Goal: Information Seeking & Learning: Compare options

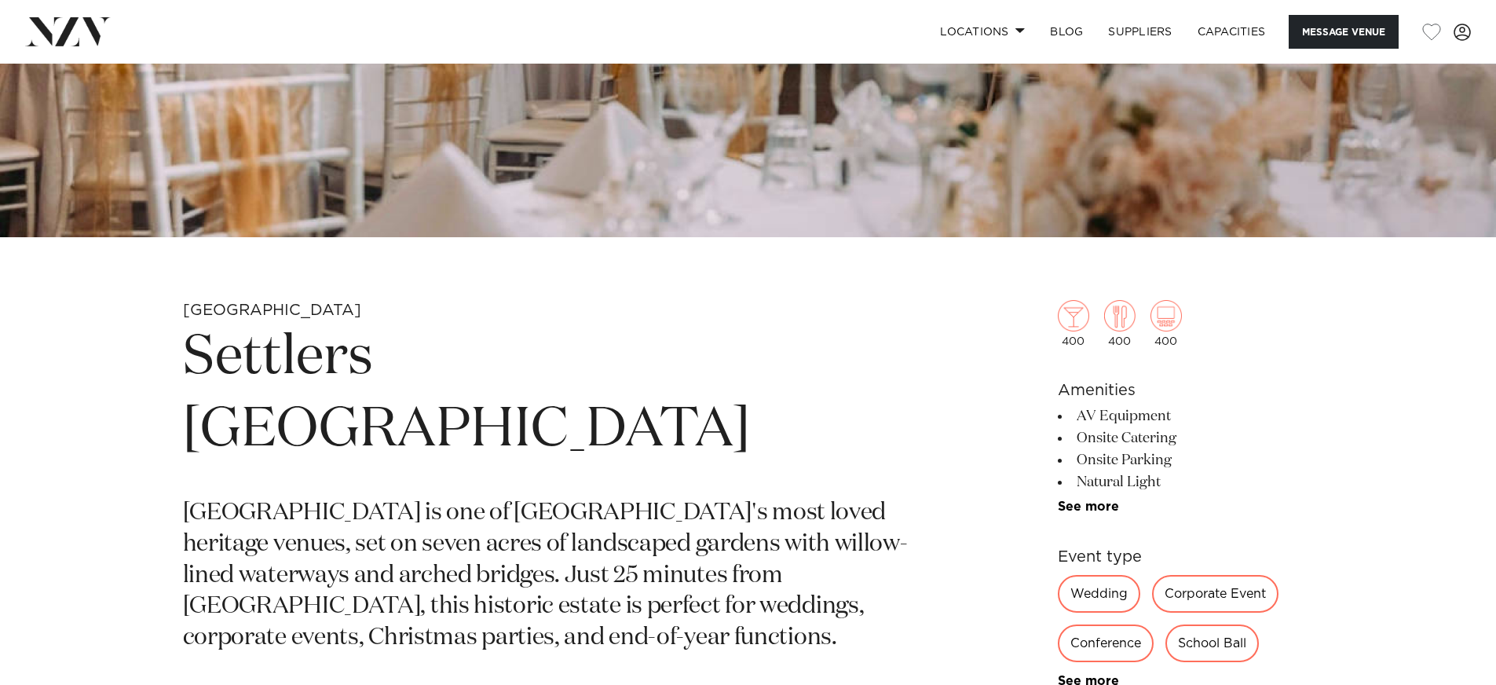
scroll to position [520, 0]
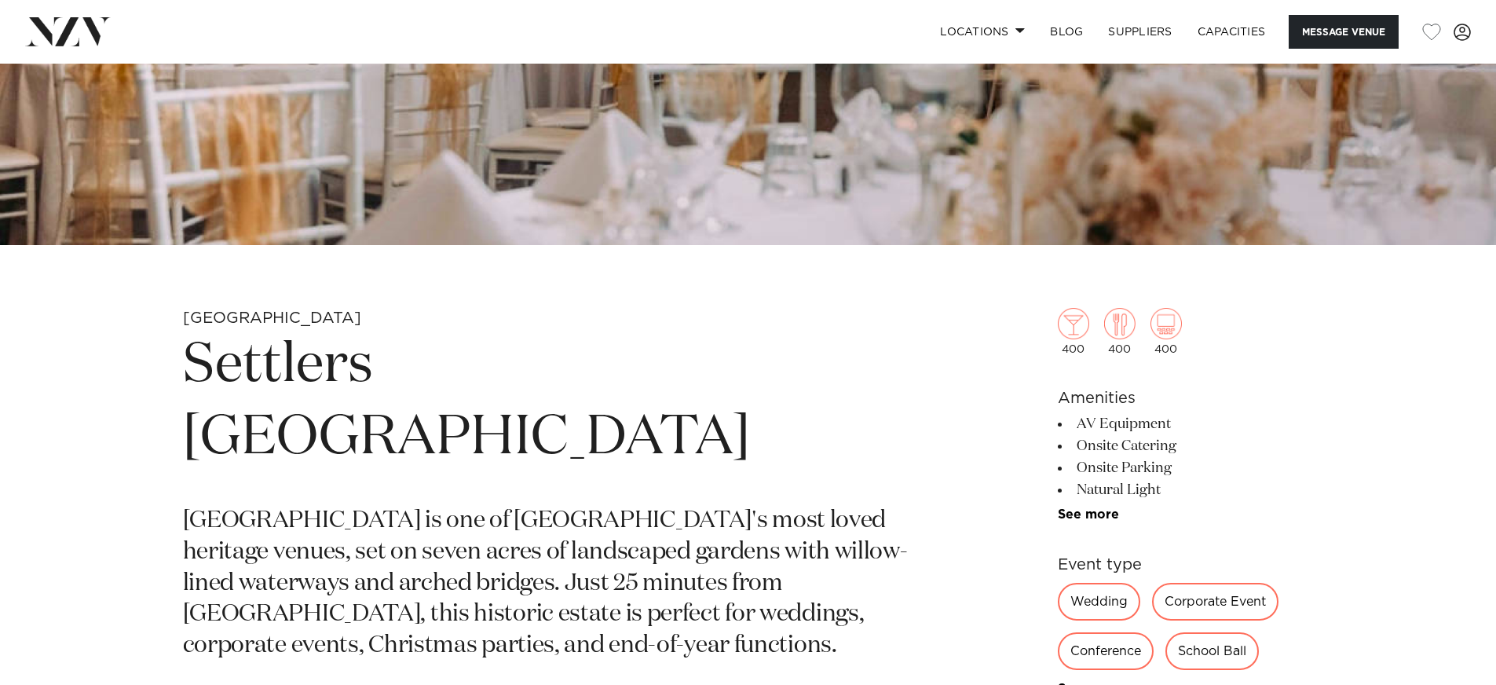
click at [1224, 597] on div "Corporate Event" at bounding box center [1215, 602] width 126 height 38
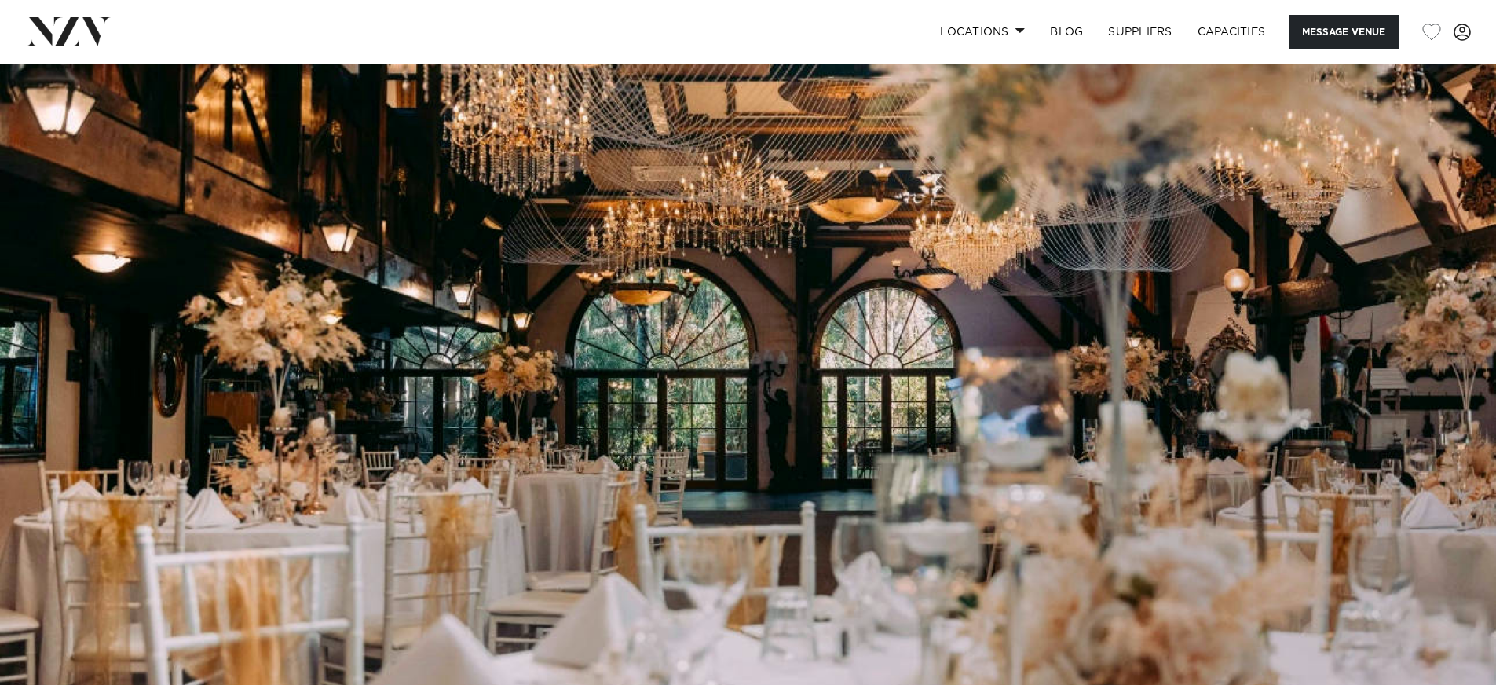
scroll to position [0, 0]
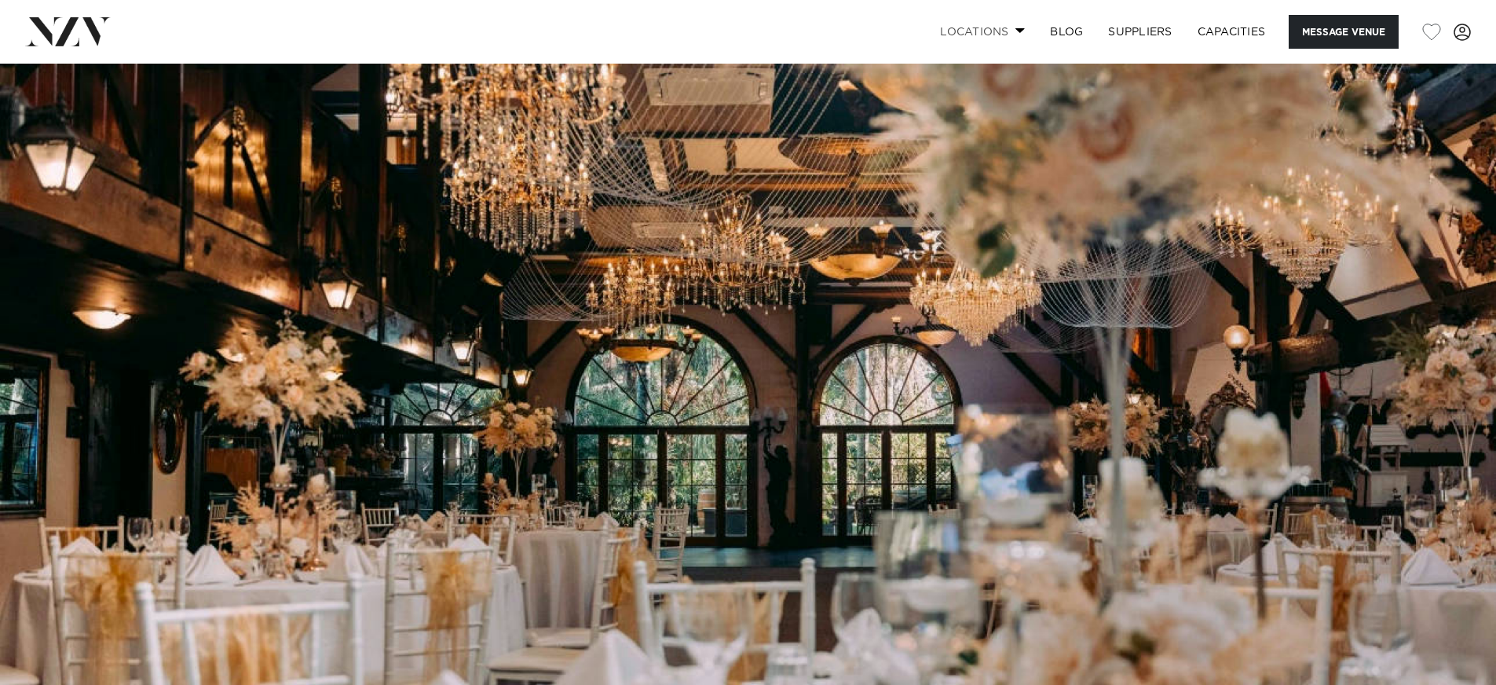
click at [1013, 34] on link "Locations" at bounding box center [982, 32] width 110 height 34
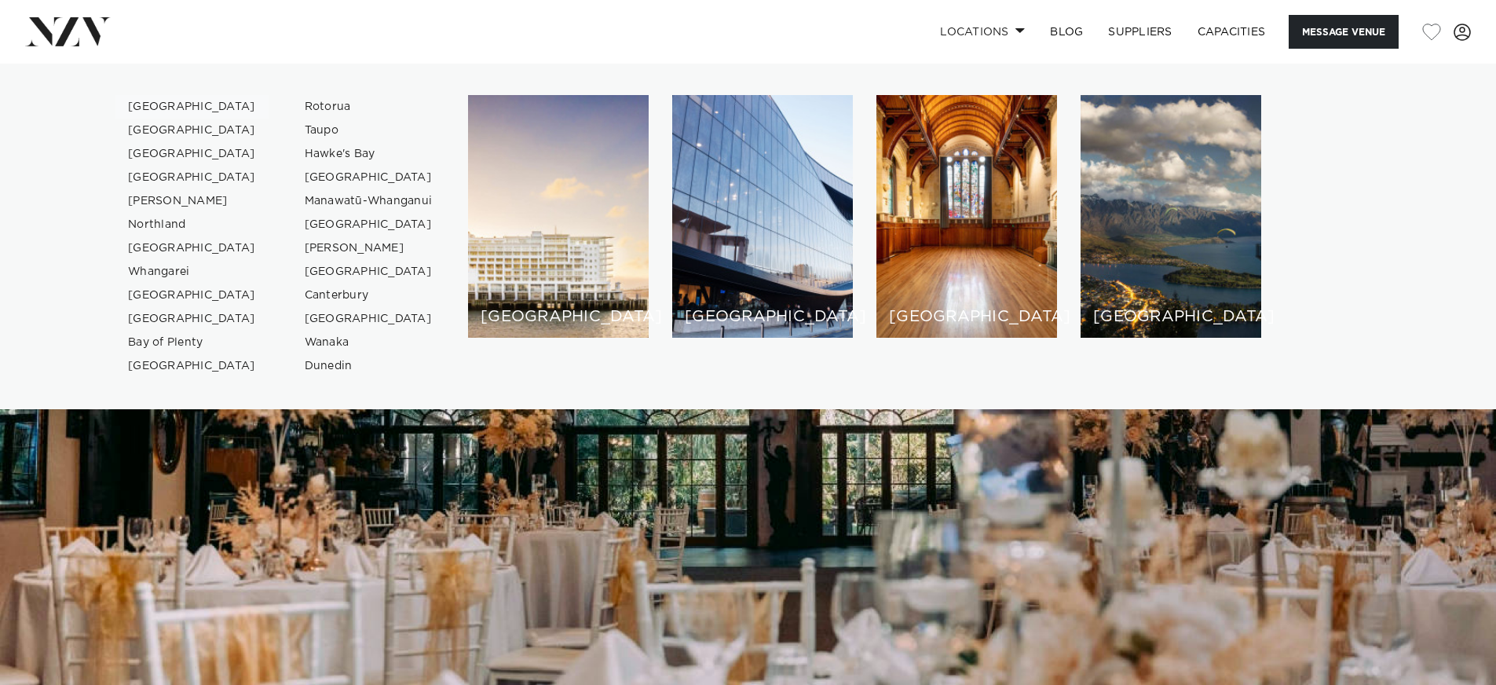
click at [142, 104] on link "[GEOGRAPHIC_DATA]" at bounding box center [191, 107] width 153 height 24
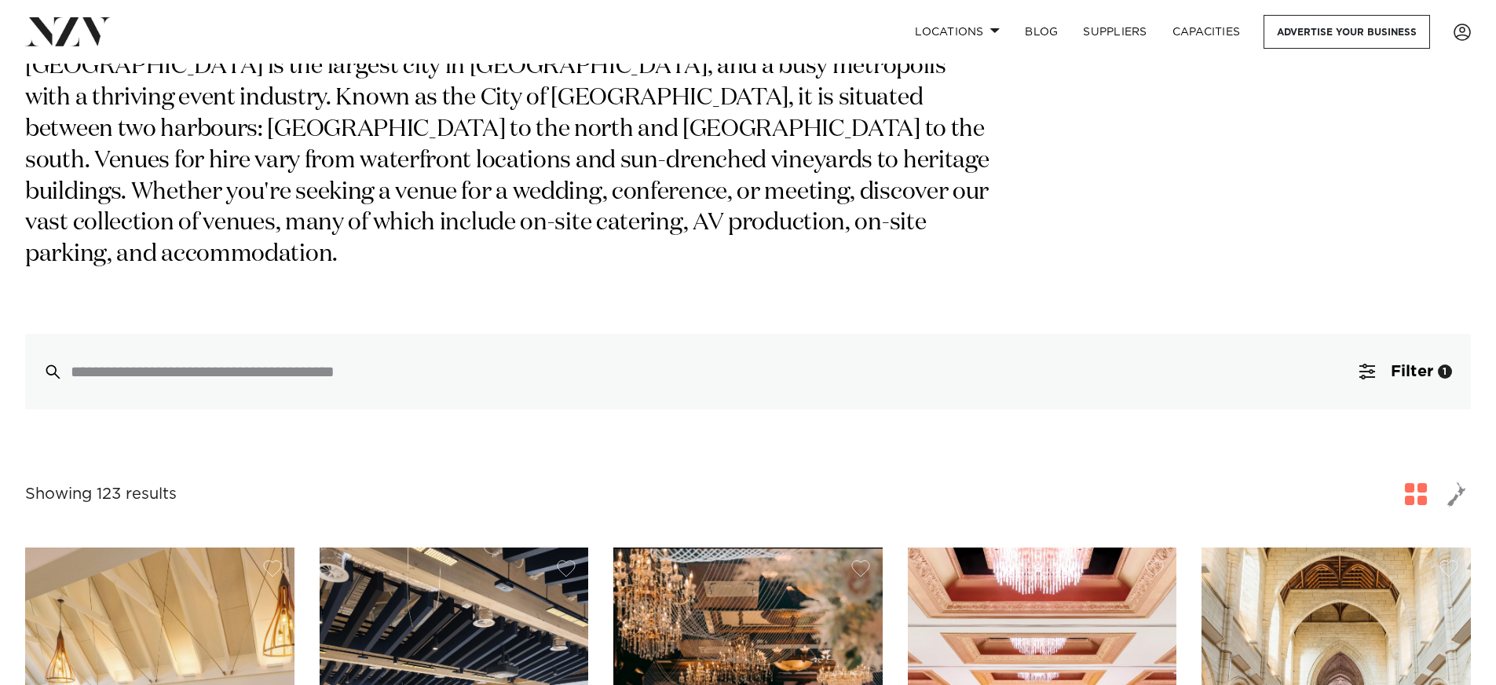
scroll to position [156, 0]
click at [1412, 363] on span "Filter" at bounding box center [1411, 371] width 42 height 16
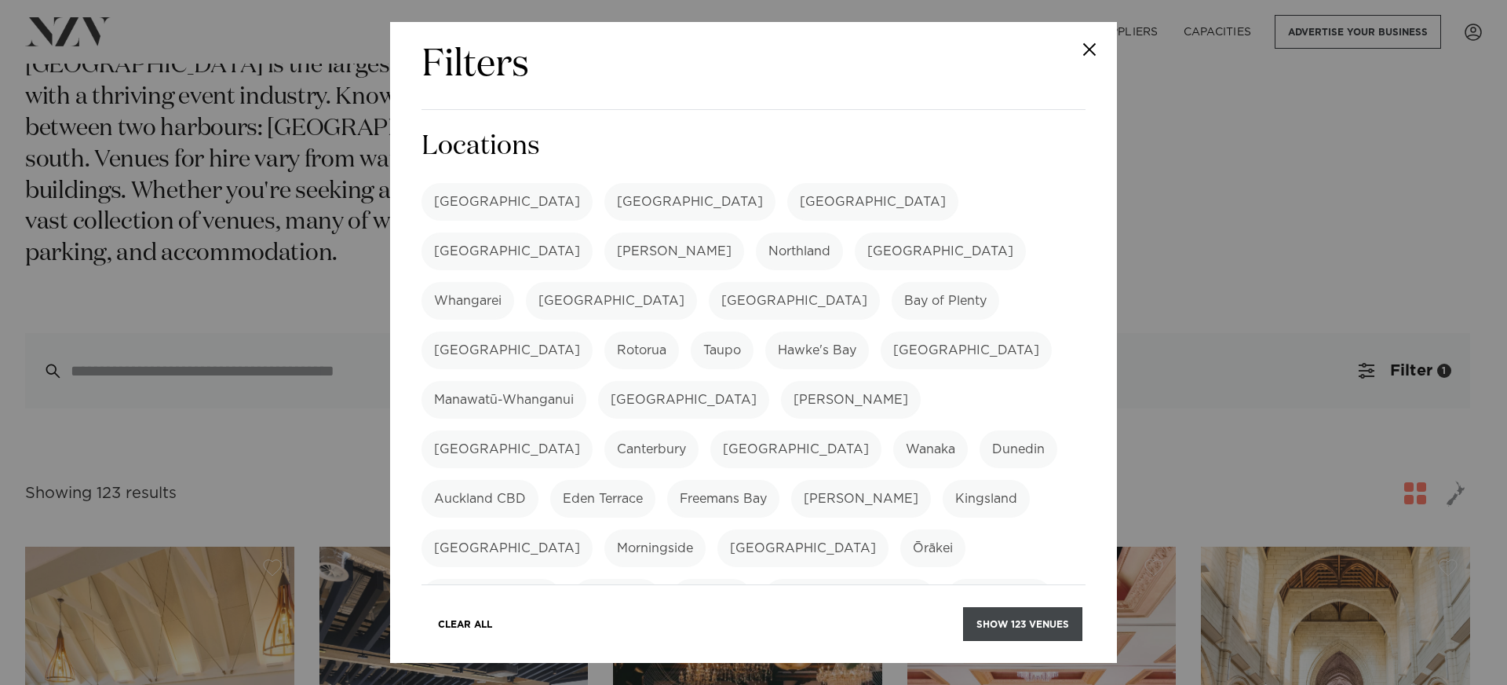
click at [1009, 622] on button "Show 123 venues" at bounding box center [1022, 624] width 119 height 34
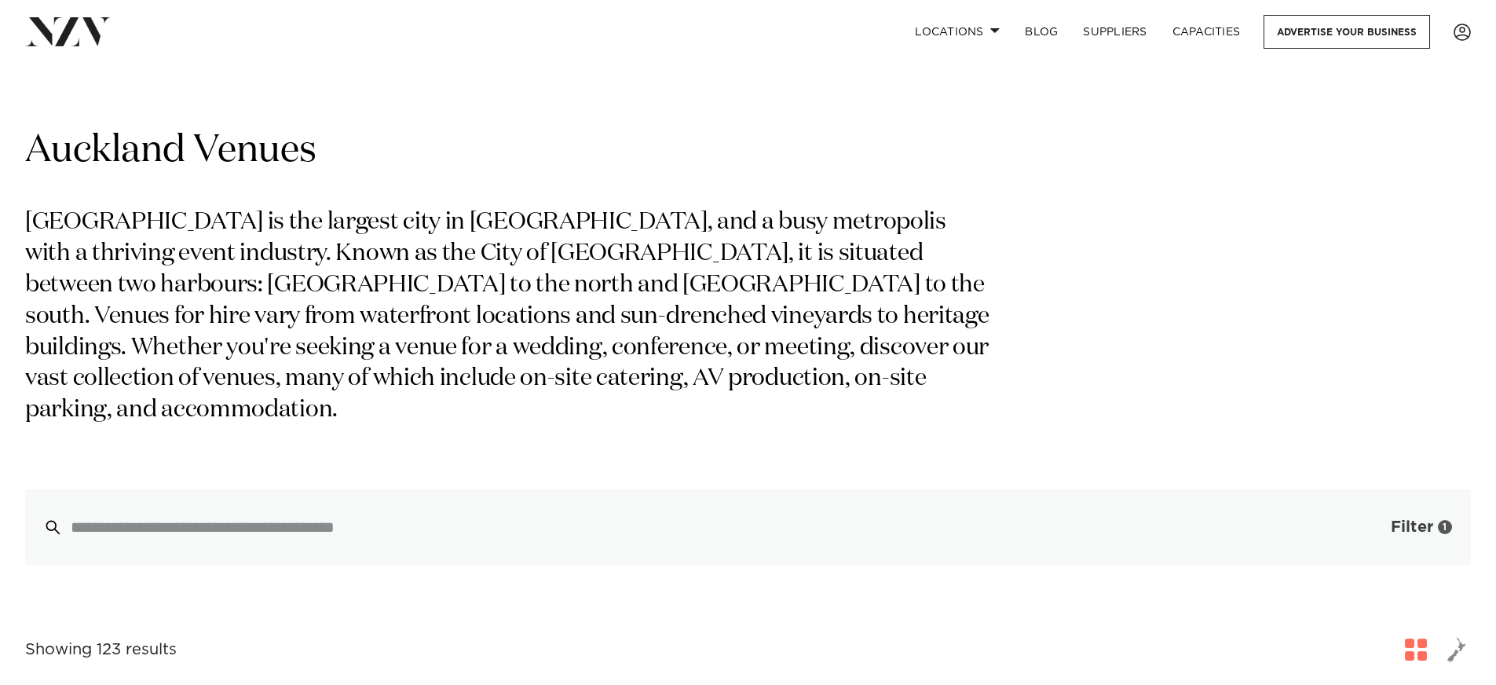
click at [1362, 519] on span "button" at bounding box center [1367, 527] width 16 height 16
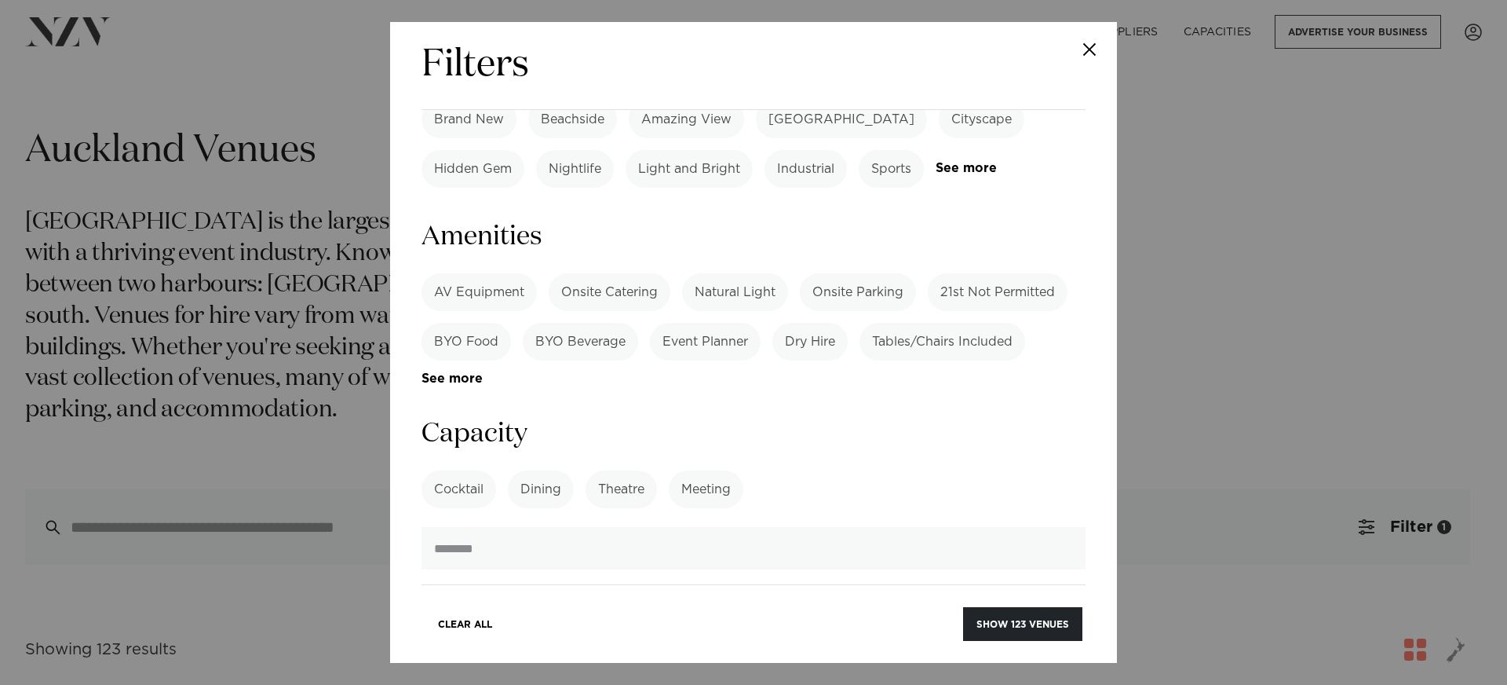
scroll to position [1024, 0]
click at [462, 468] on label "Cocktail" at bounding box center [459, 487] width 75 height 38
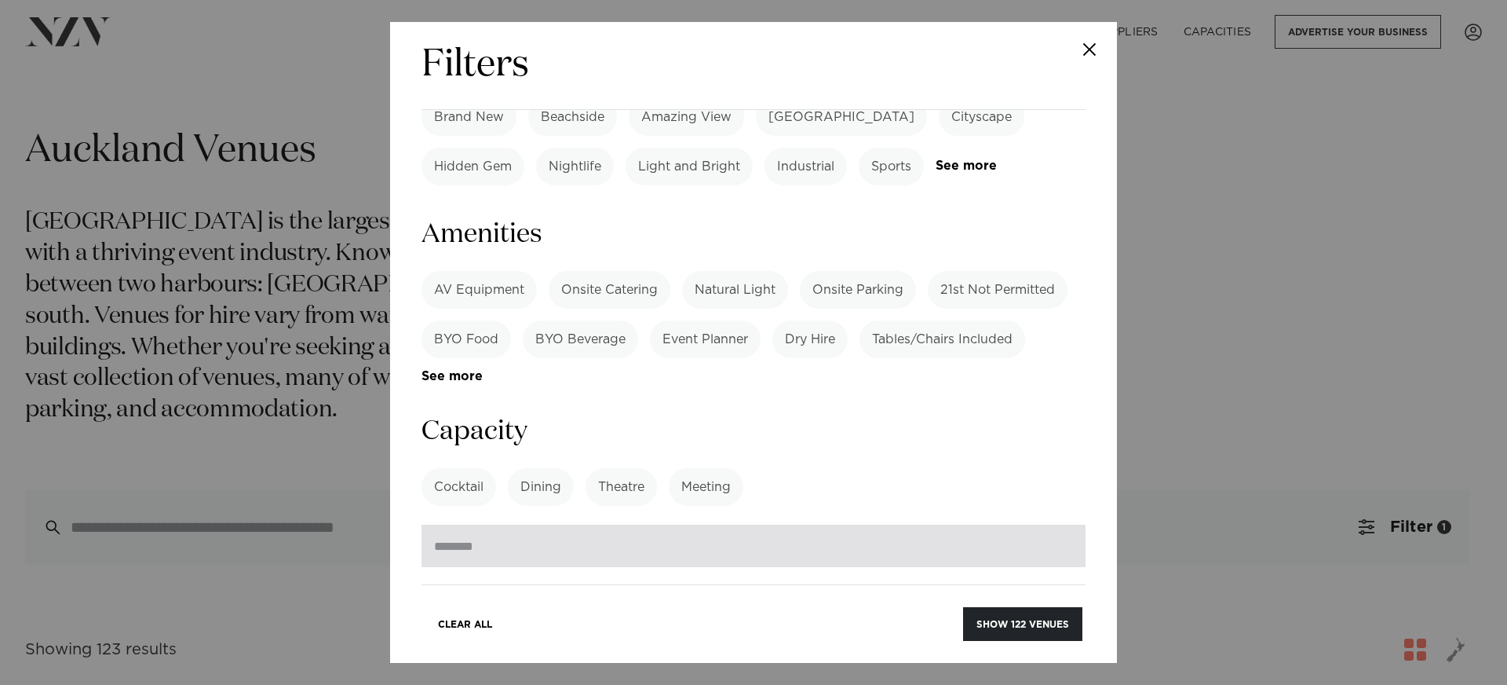
click at [507, 524] on input "number" at bounding box center [754, 545] width 664 height 42
type input "*"
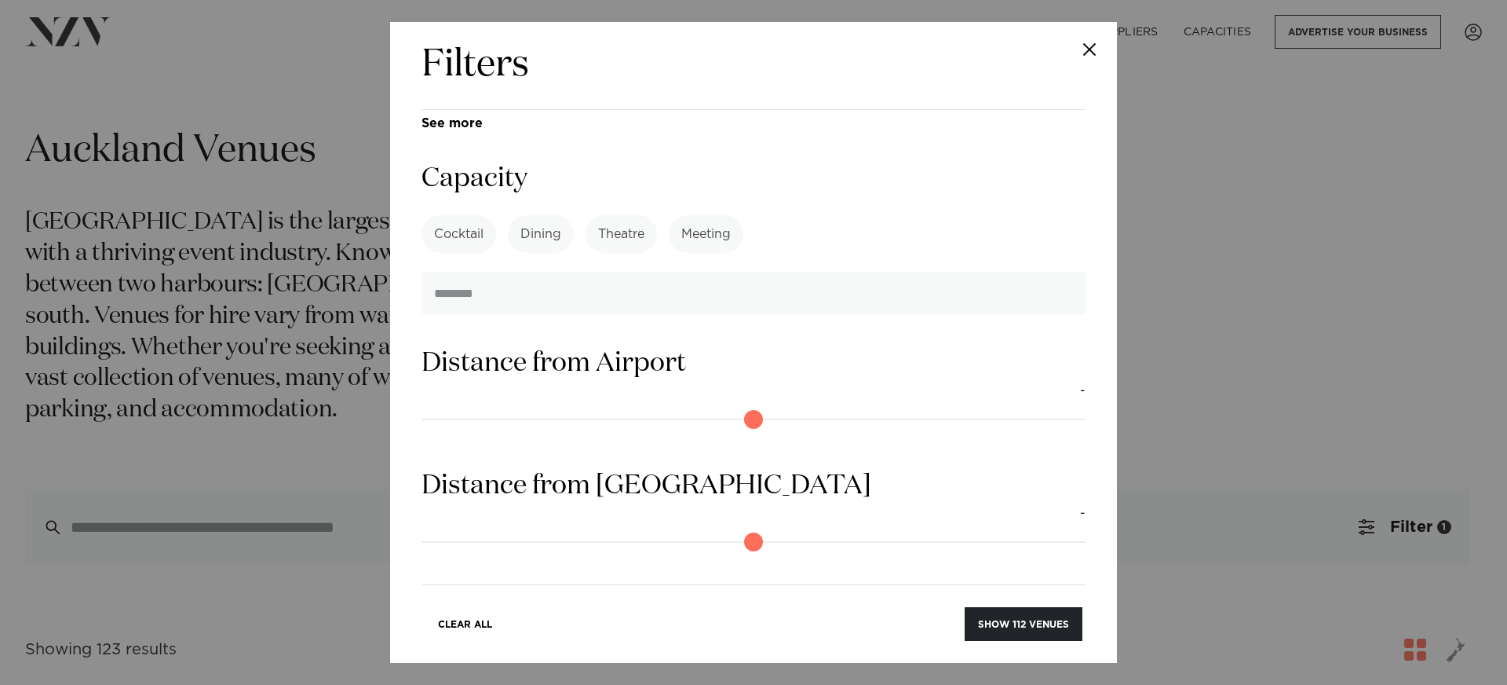
scroll to position [1360, 0]
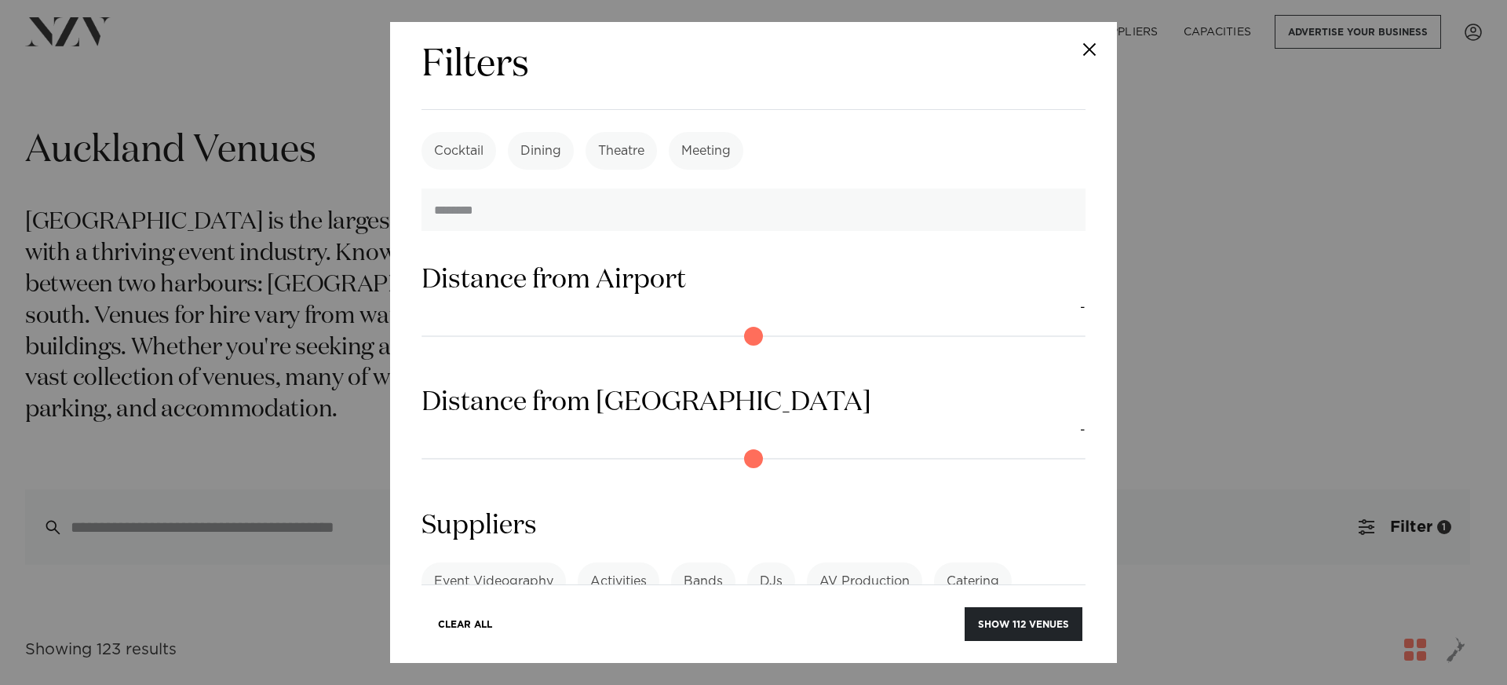
type input "**"
click at [617, 562] on div "Event Videography Activities Bands DJs AV Production Catering Consultants Conve…" at bounding box center [754, 618] width 664 height 112
click at [544, 661] on link "See more" at bounding box center [483, 667] width 122 height 13
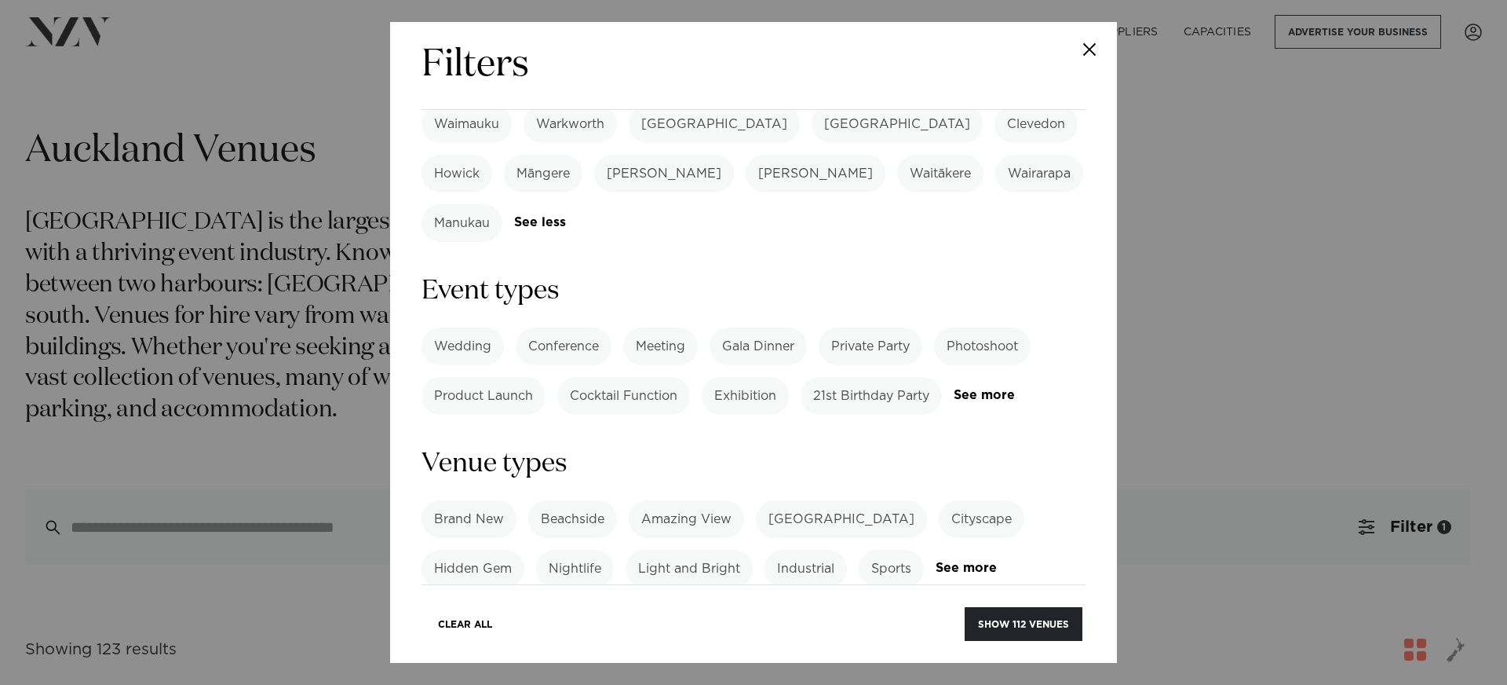
scroll to position [621, 0]
click at [954, 389] on link "See more" at bounding box center [1015, 395] width 122 height 13
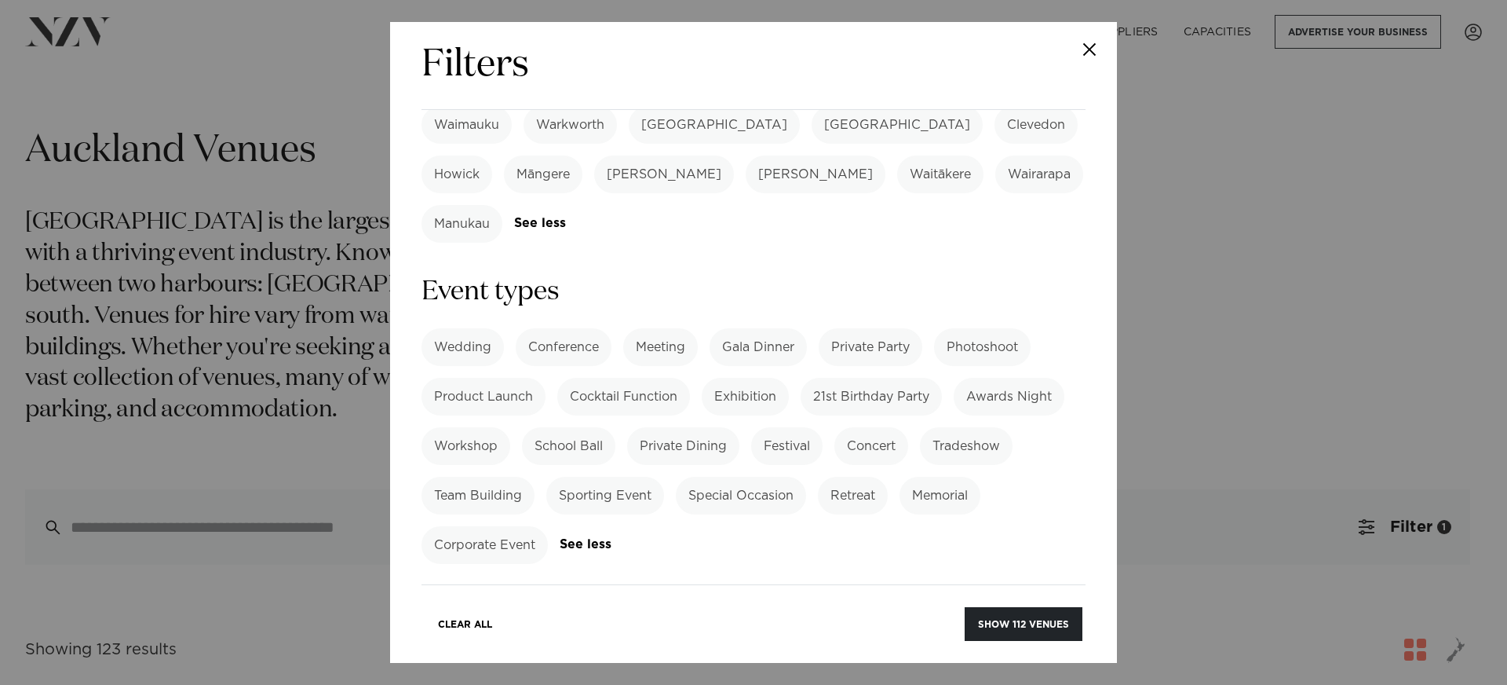
click at [608, 378] on label "Cocktail Function" at bounding box center [623, 397] width 133 height 38
click at [1006, 620] on button "Show 111 venues" at bounding box center [1024, 624] width 116 height 34
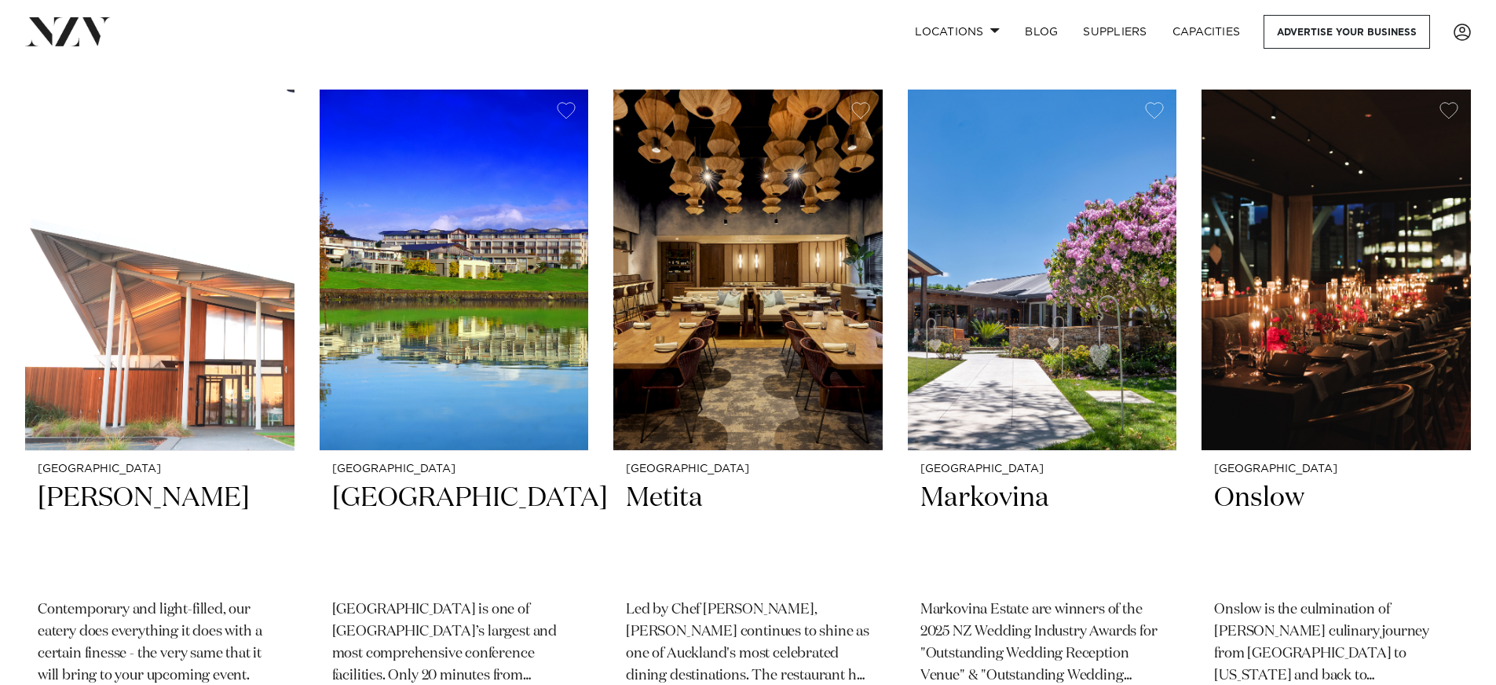
scroll to position [7441, 0]
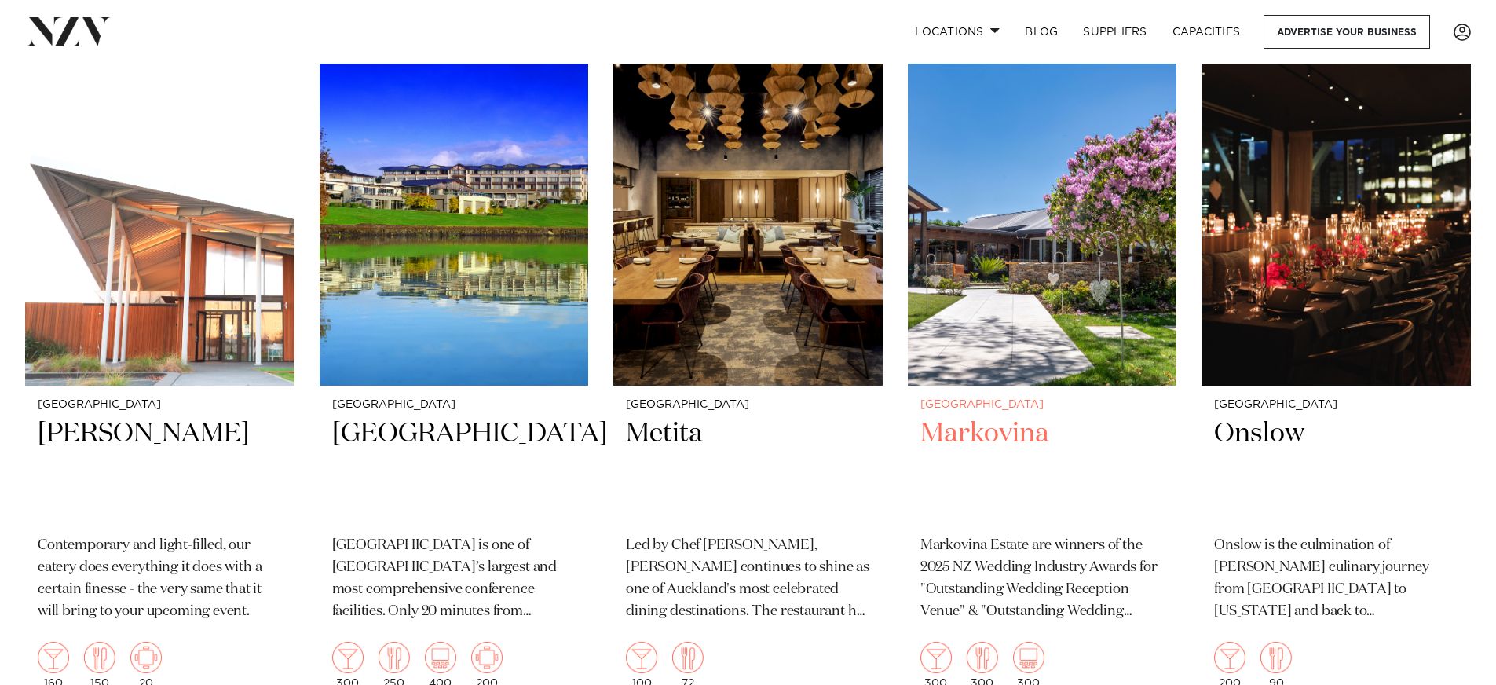
drag, startPoint x: 890, startPoint y: 211, endPoint x: 1037, endPoint y: 69, distance: 204.9
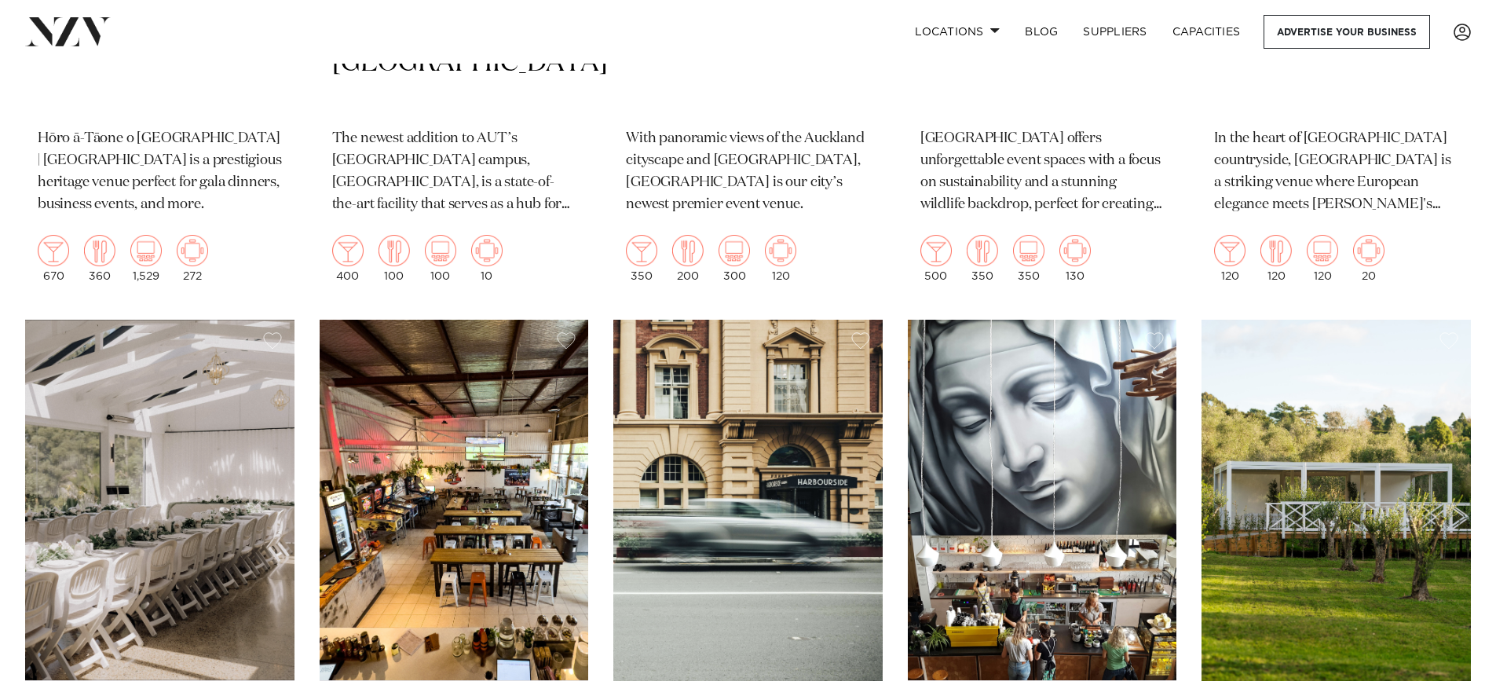
scroll to position [10823, 0]
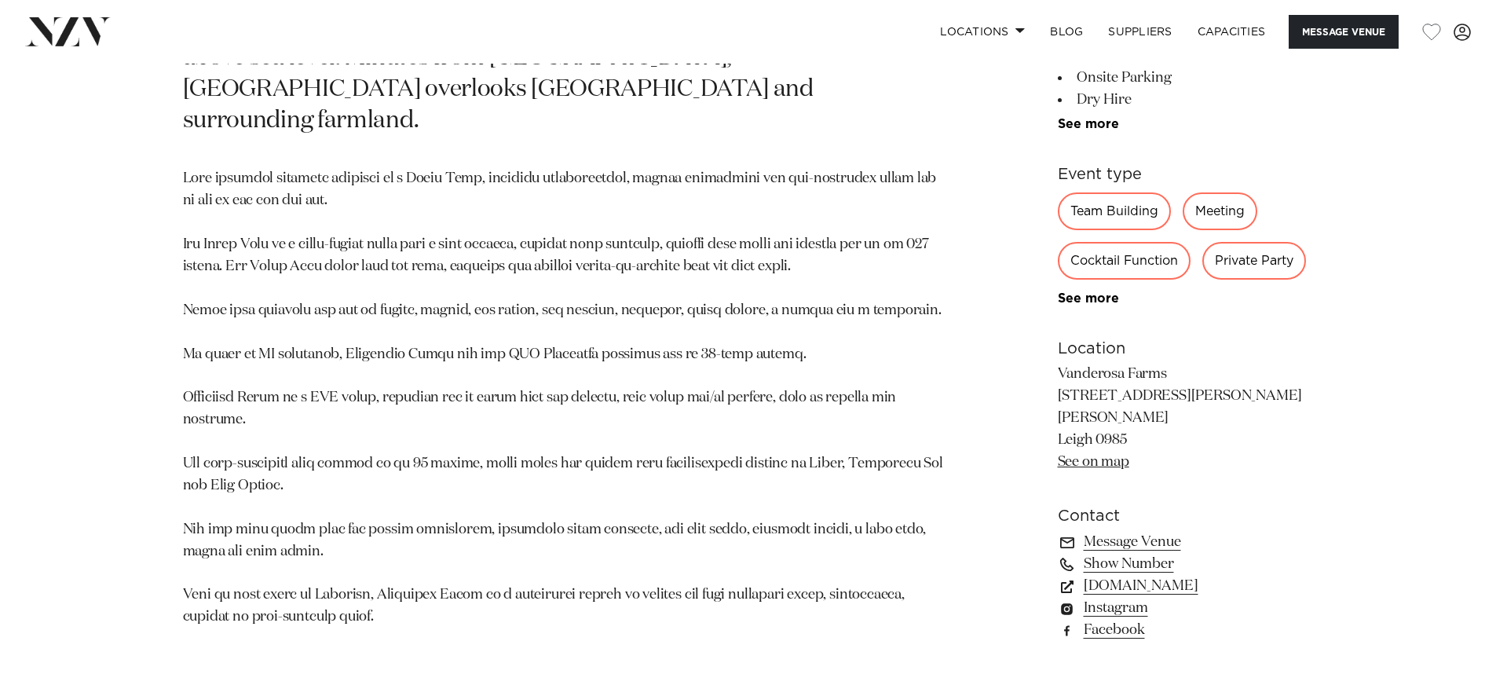
scroll to position [787, 0]
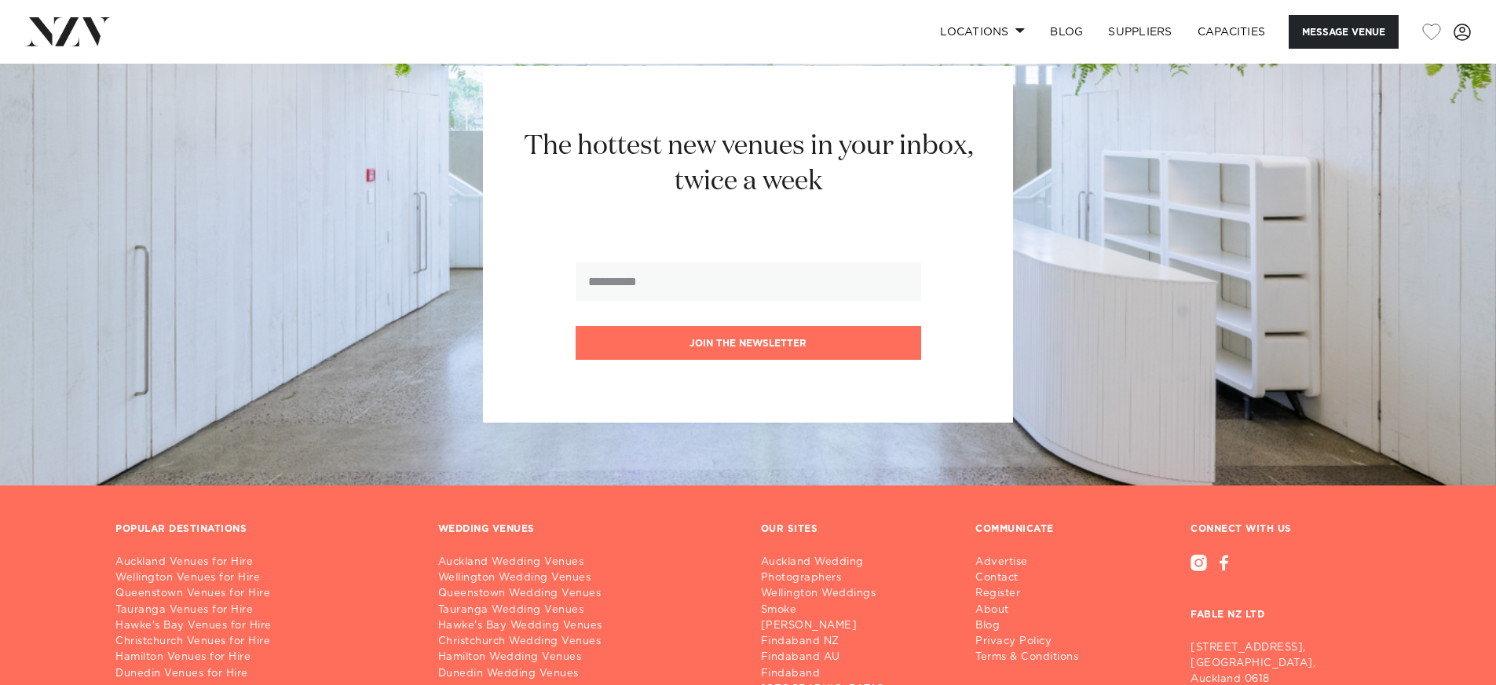
scroll to position [3445, 0]
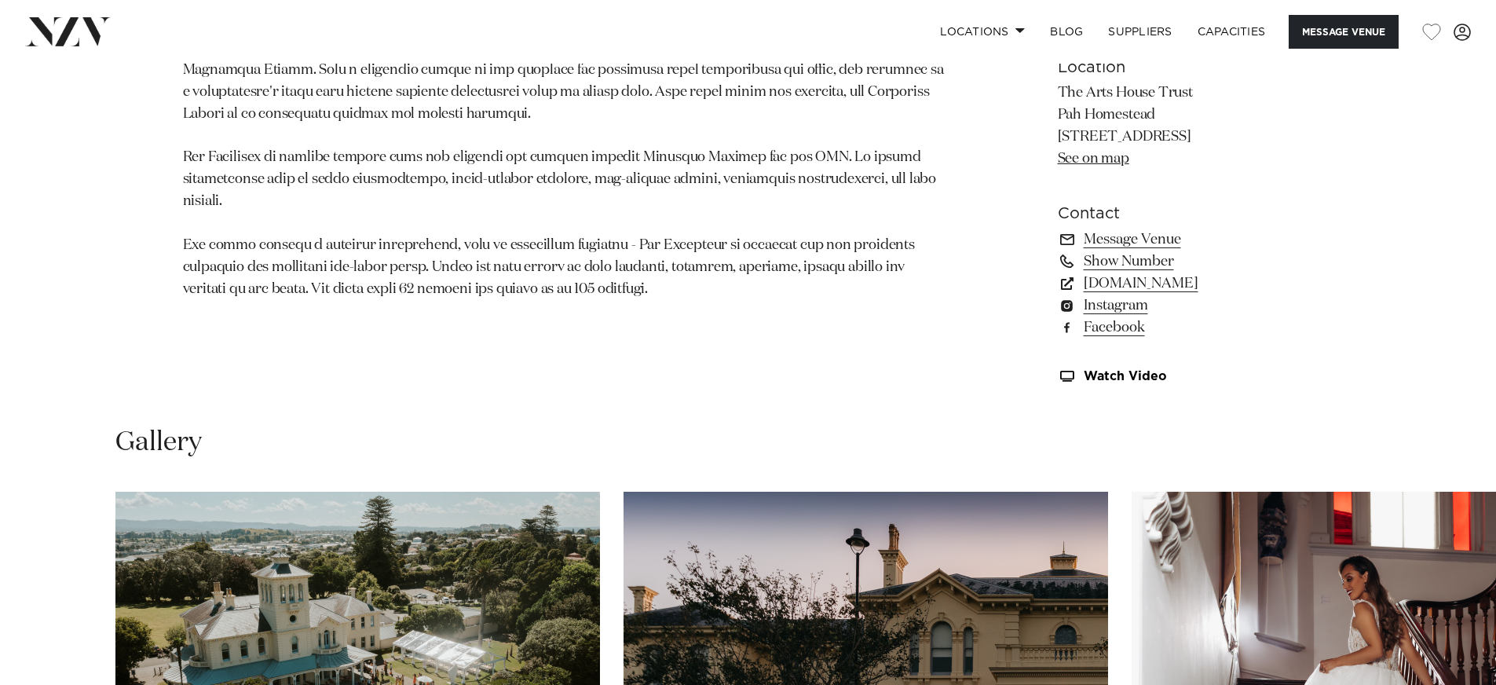
scroll to position [1562, 0]
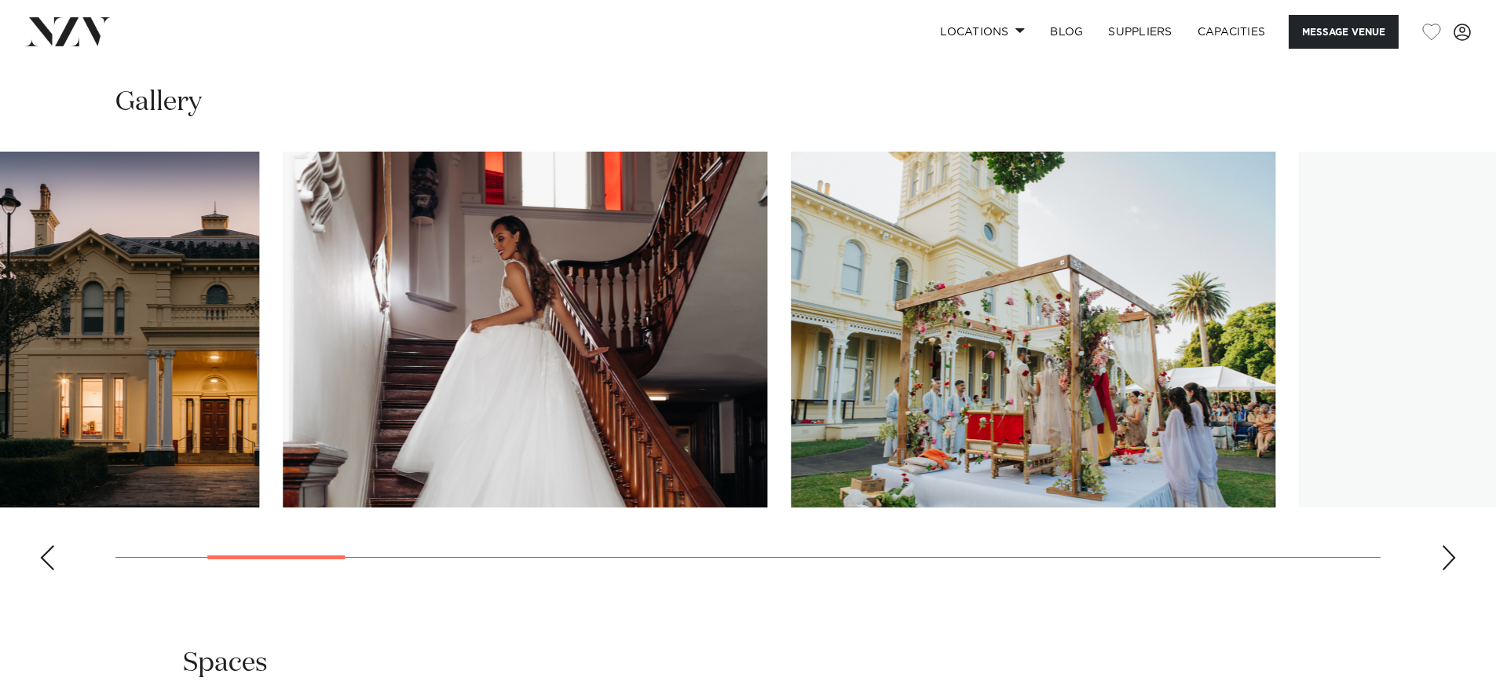
click at [537, 324] on img "3 / 23" at bounding box center [525, 330] width 484 height 356
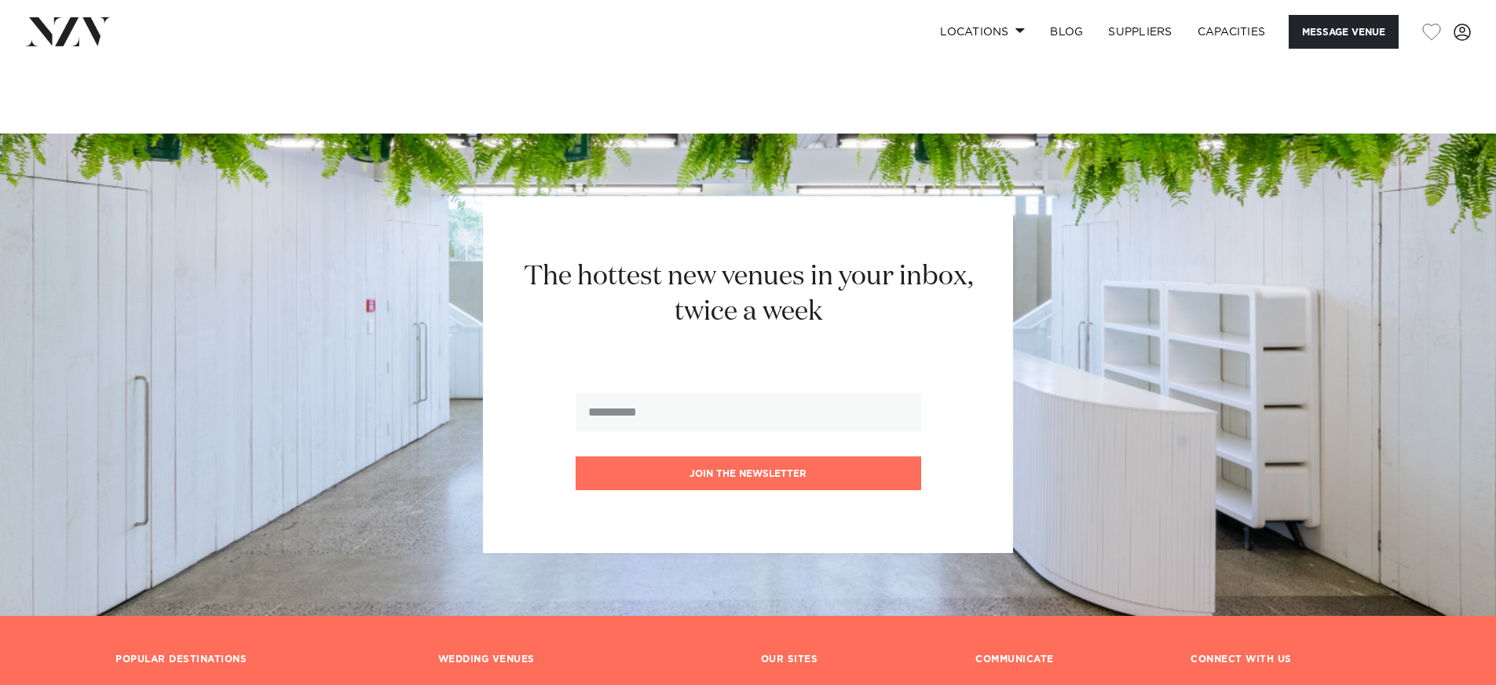
scroll to position [2757, 0]
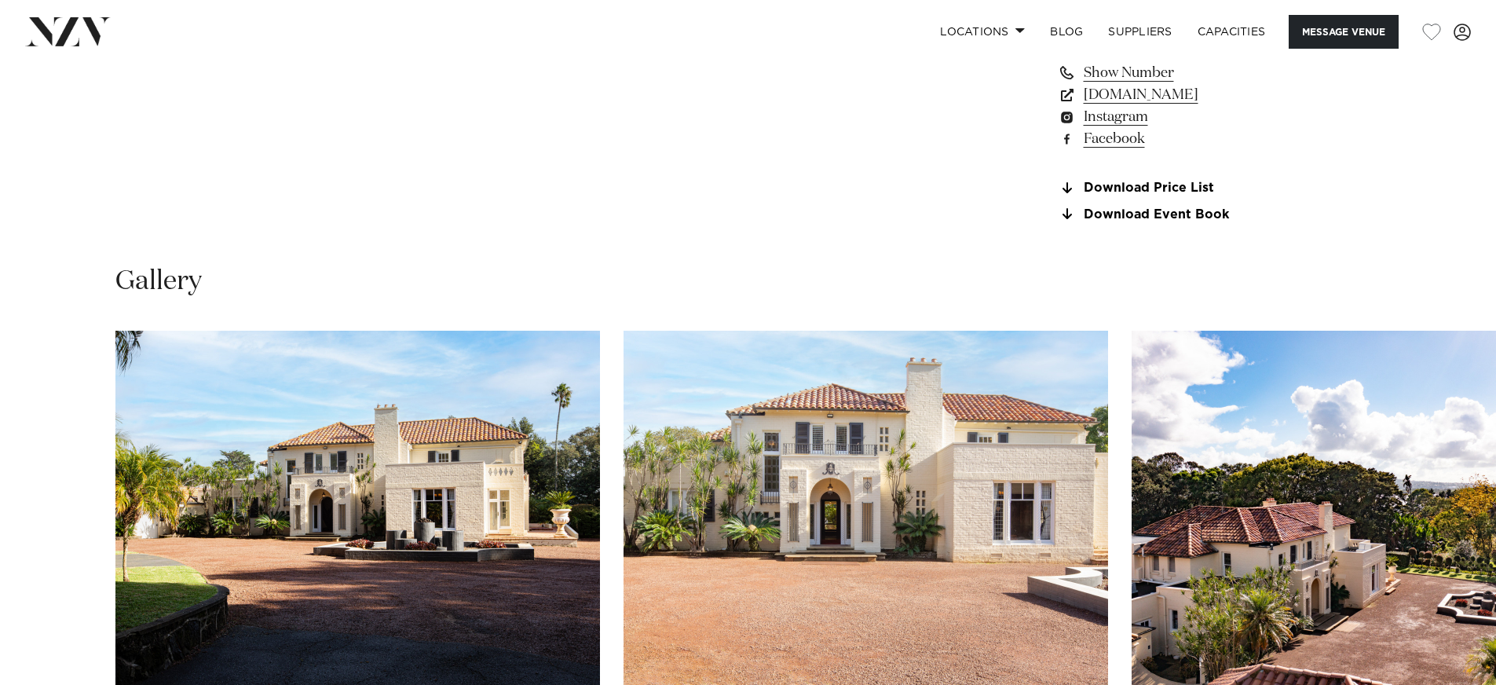
scroll to position [1580, 0]
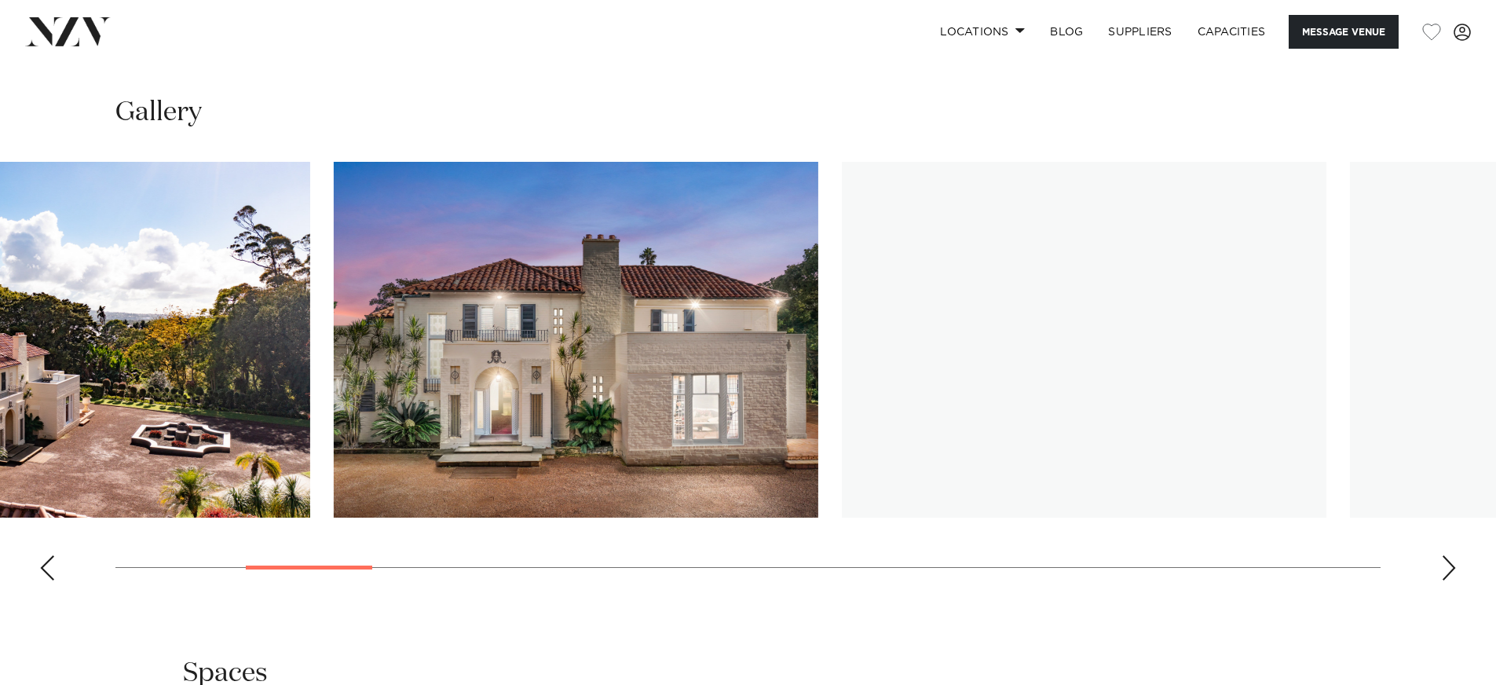
click at [0, 317] on html "Locations Auckland Wellington Christchurch Queenstown Hamilton Northland Bay of…" at bounding box center [748, 585] width 1496 height 4331
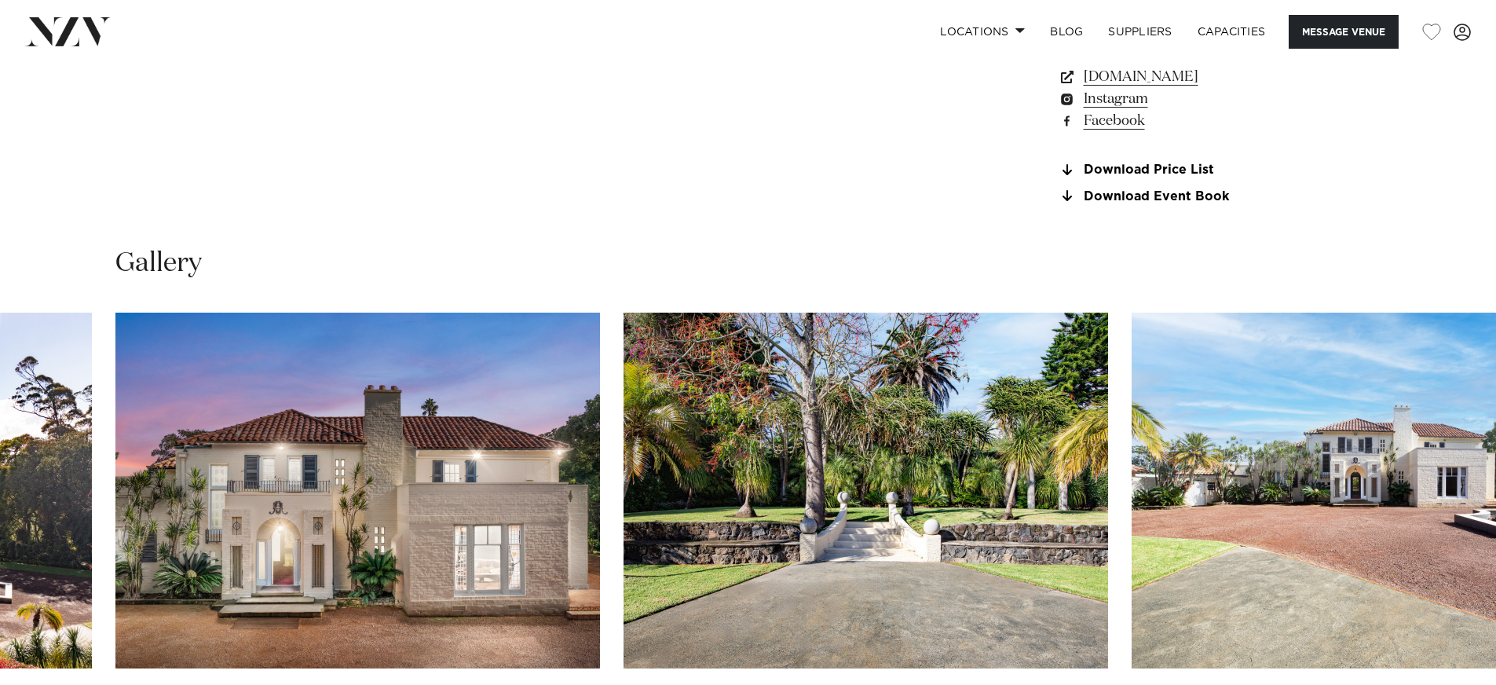
scroll to position [1104, 0]
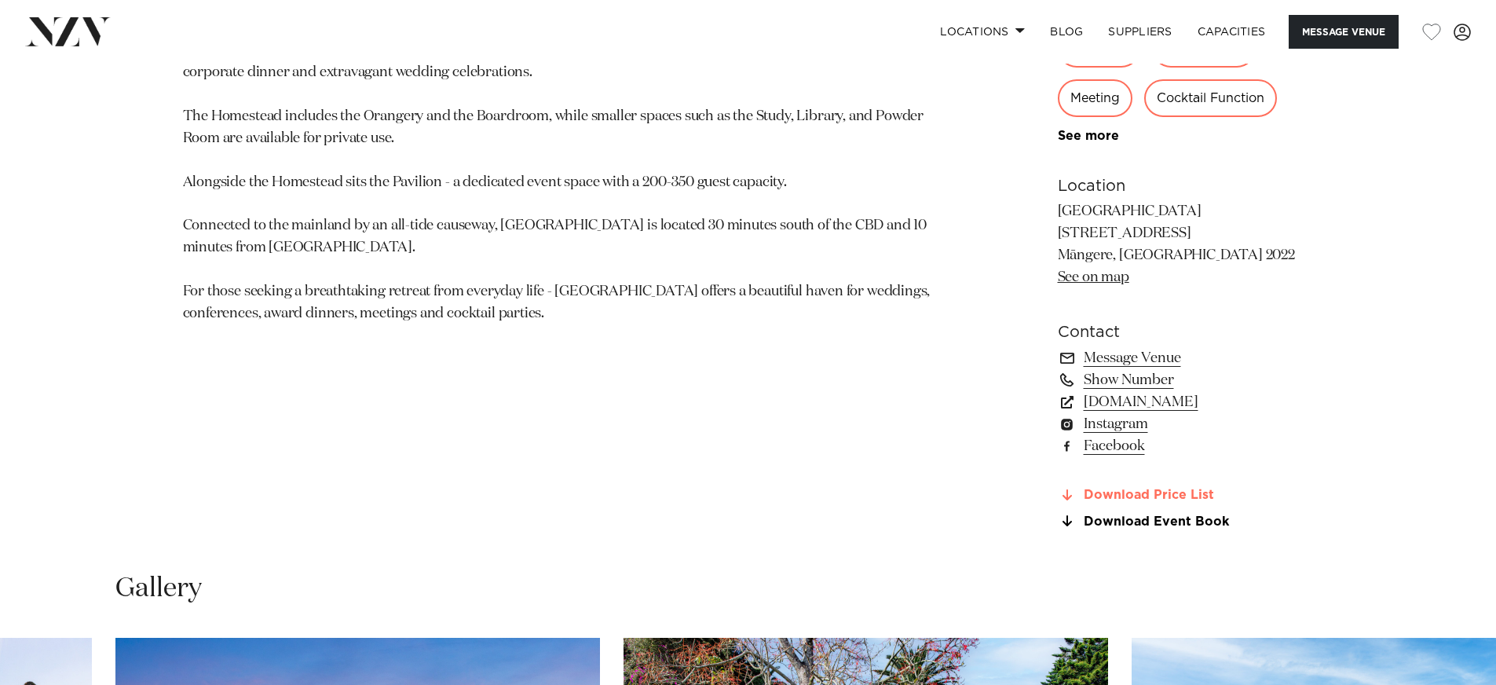
click at [1185, 491] on link "Download Price List" at bounding box center [1186, 495] width 256 height 14
click at [1208, 513] on section "Download Price List Download Event Book" at bounding box center [1186, 508] width 256 height 41
click at [1208, 518] on link "Download Event Book" at bounding box center [1186, 521] width 256 height 14
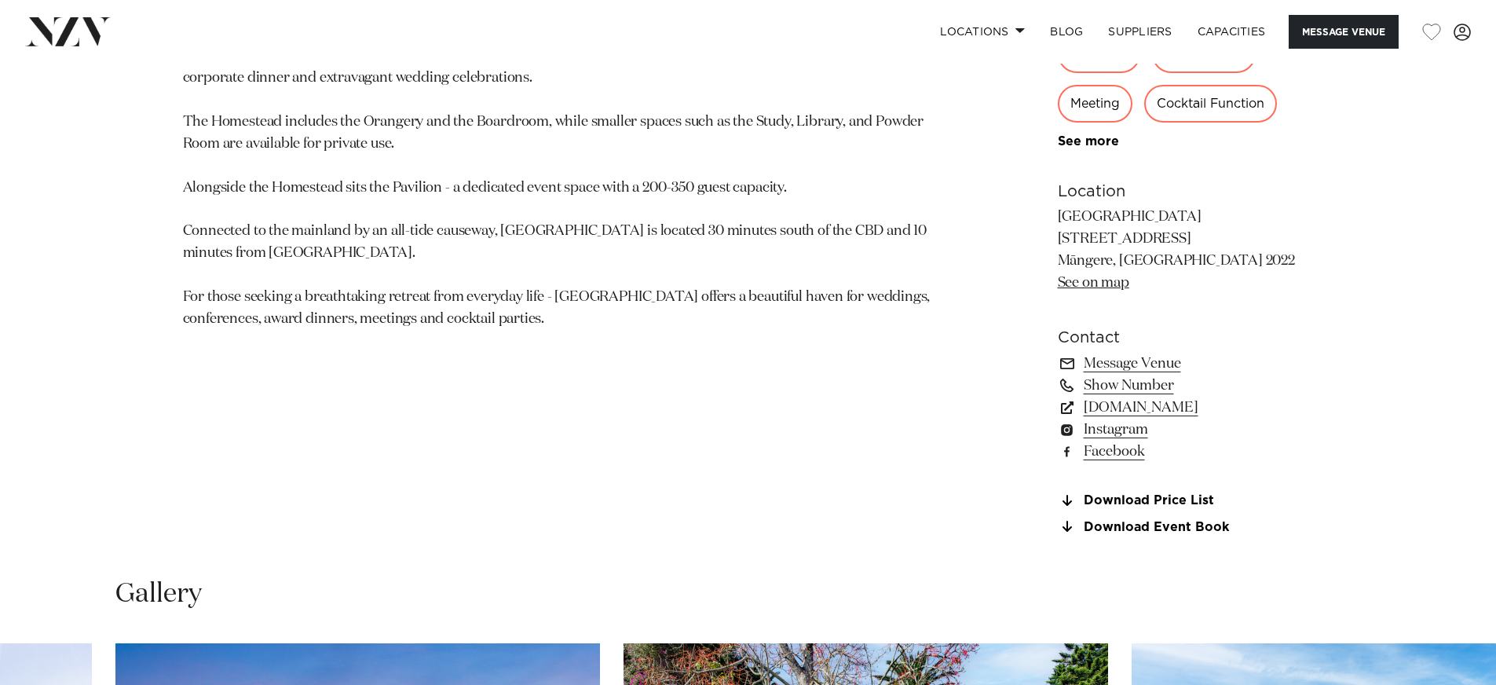
scroll to position [1090, 0]
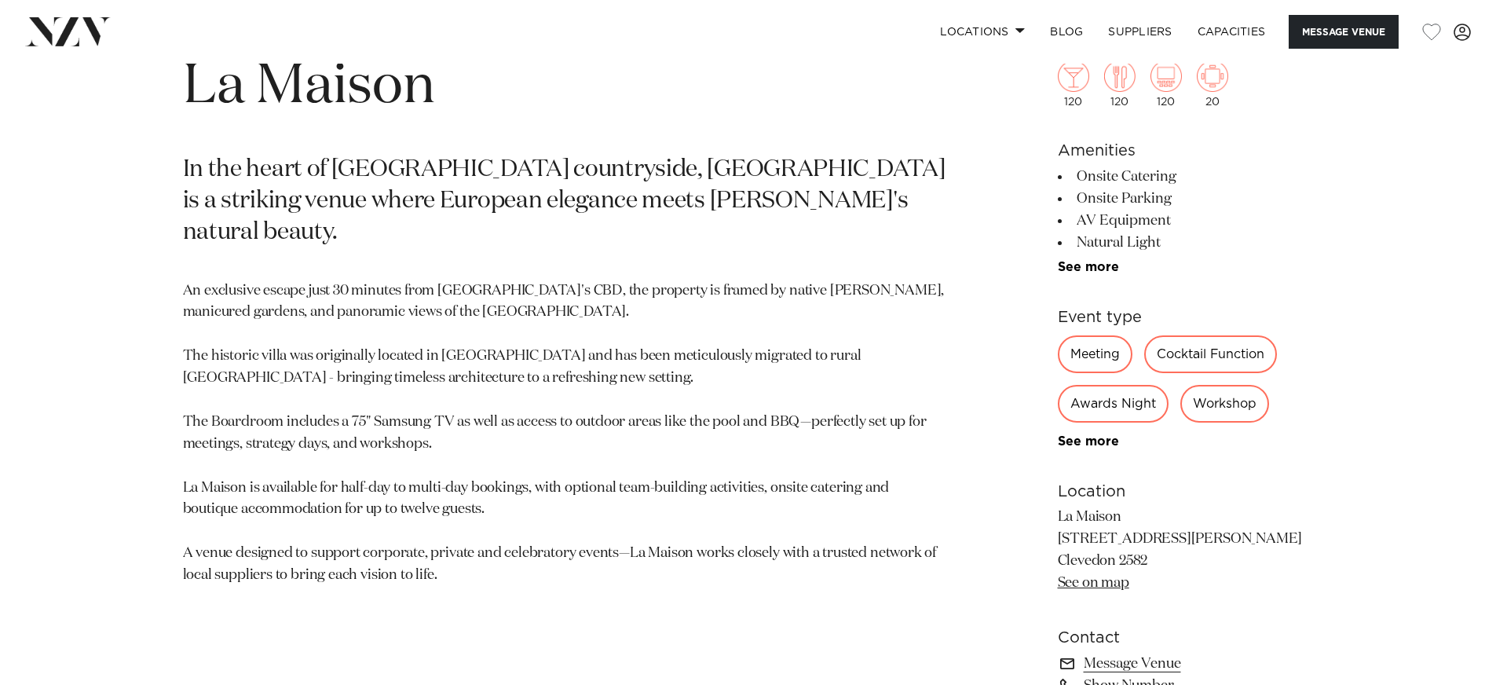
scroll to position [801, 0]
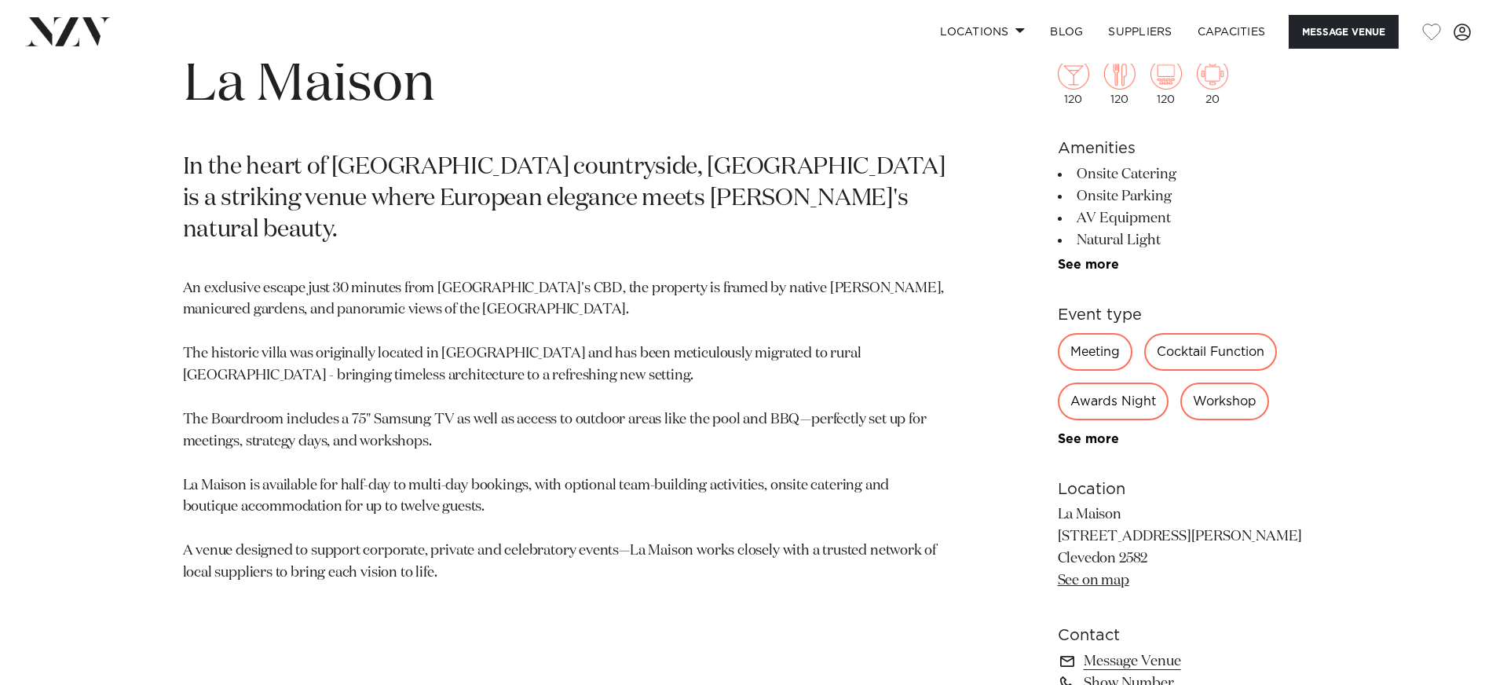
click at [655, 200] on p "In the heart of Clevedon countryside, La Maison is a striking venue where Europ…" at bounding box center [564, 199] width 763 height 94
click at [667, 199] on p "In the heart of Clevedon countryside, La Maison is a striking venue where Europ…" at bounding box center [564, 199] width 763 height 94
click at [1338, 249] on div "Auckland La Maison In the heart of Clevedon countryside, La Maison is a strikin…" at bounding box center [748, 392] width 1336 height 730
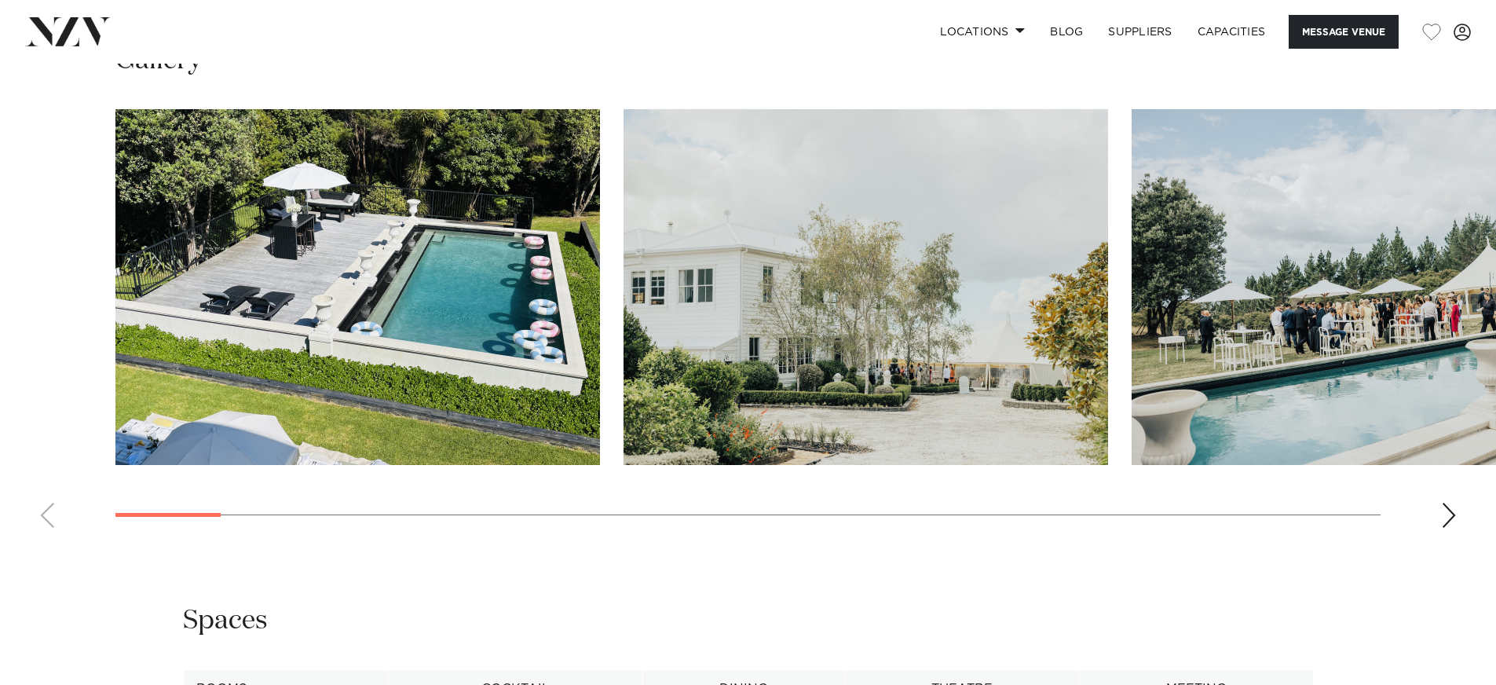
scroll to position [1528, 0]
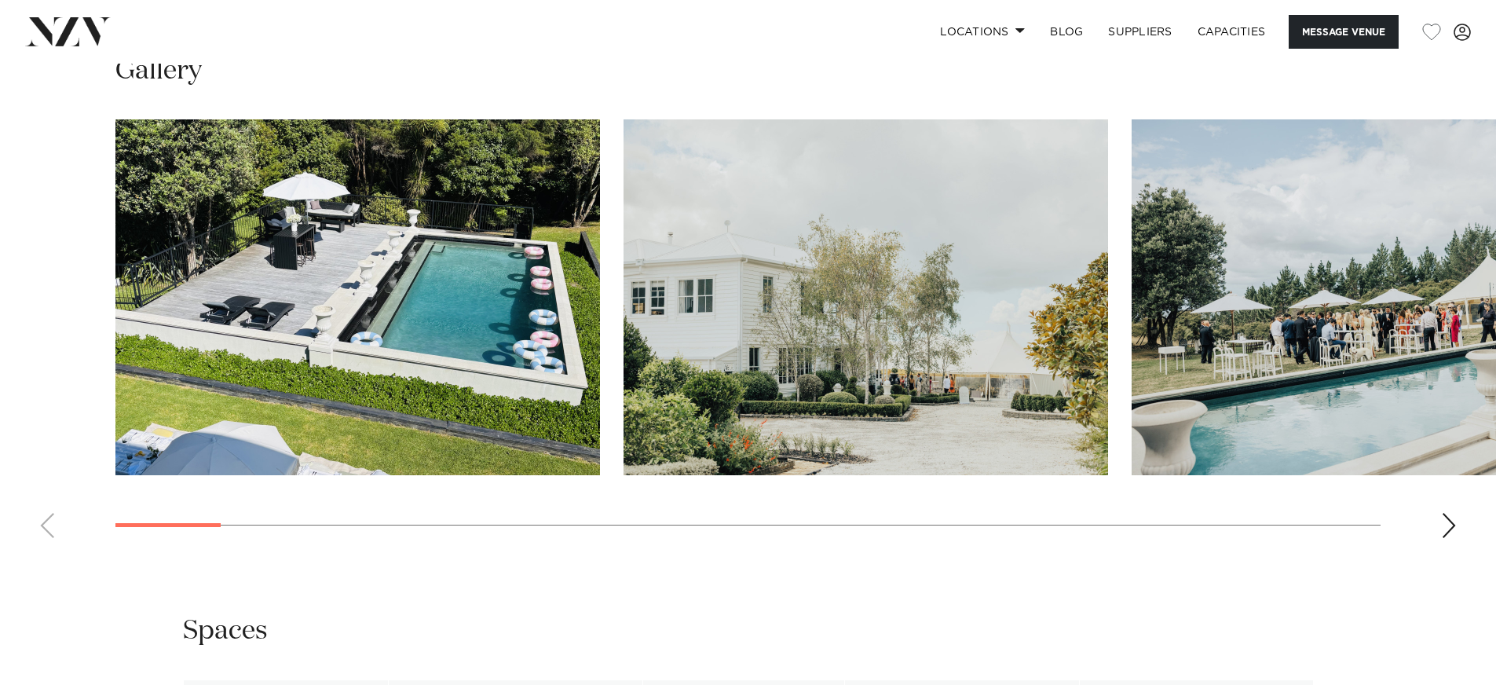
click at [1443, 524] on div "Next slide" at bounding box center [1449, 525] width 16 height 25
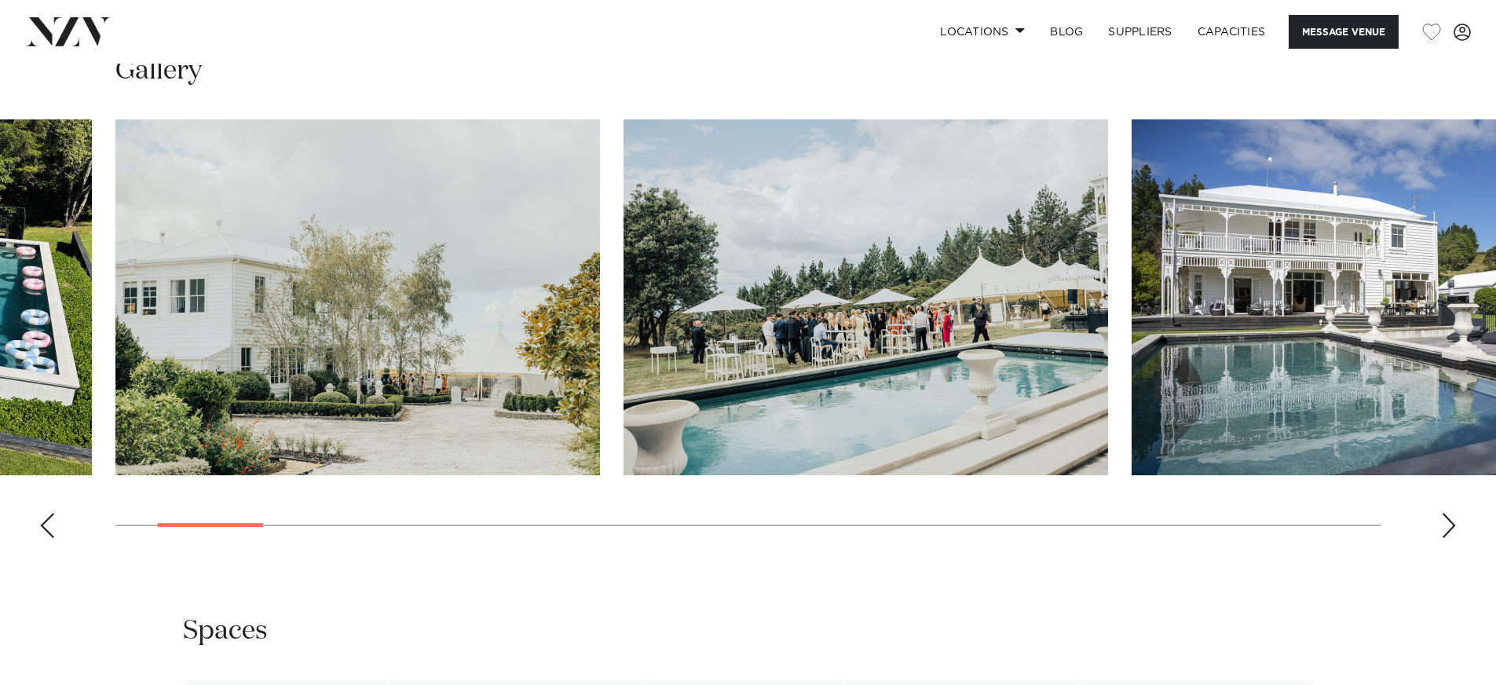
click at [1445, 525] on div "Next slide" at bounding box center [1449, 525] width 16 height 25
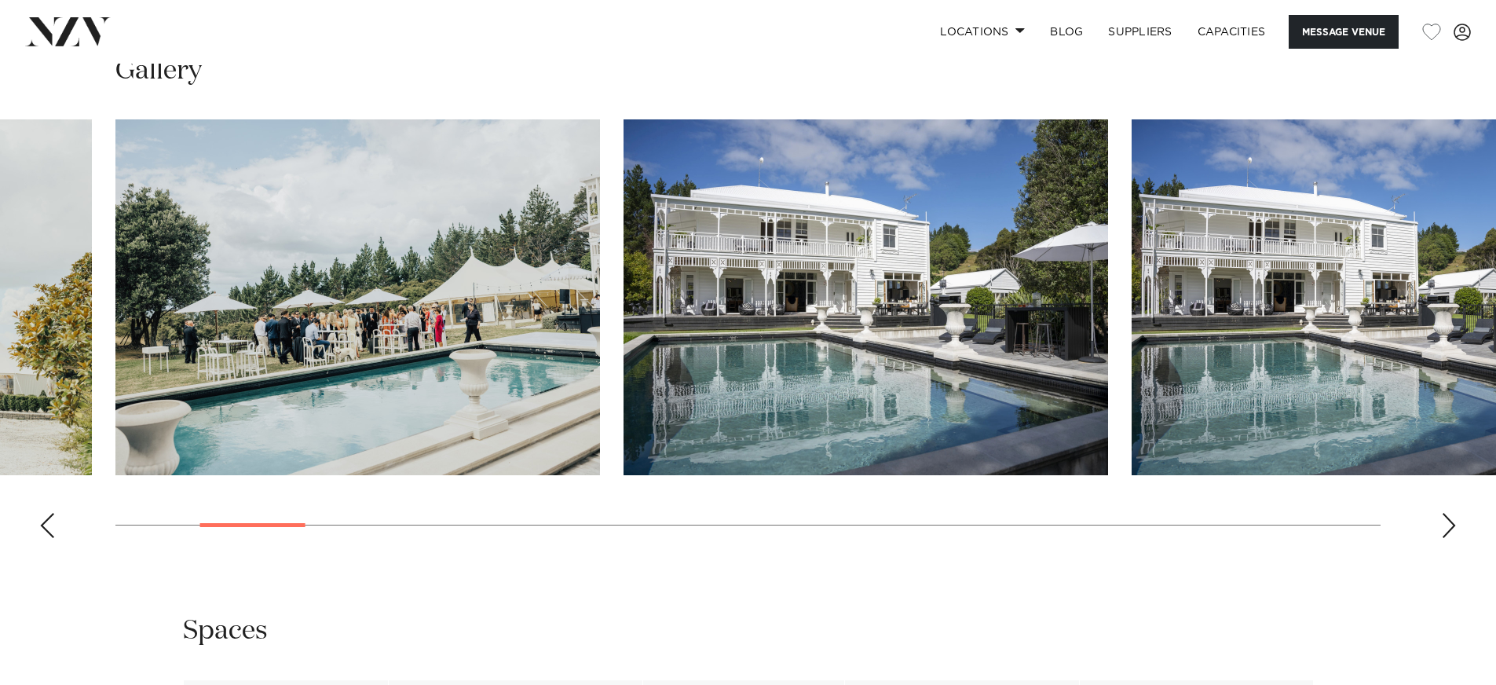
click at [1449, 524] on div "Next slide" at bounding box center [1449, 525] width 16 height 25
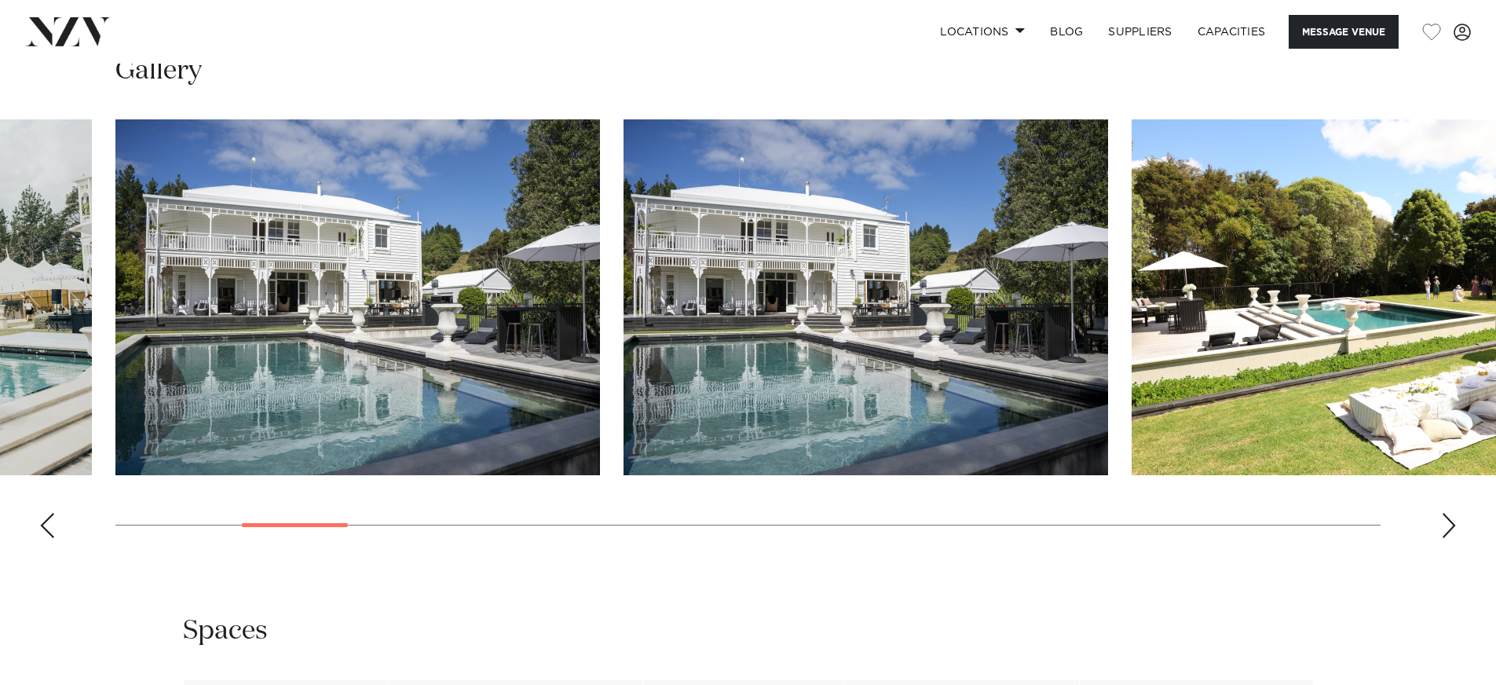
click at [1454, 525] on div "Next slide" at bounding box center [1449, 525] width 16 height 25
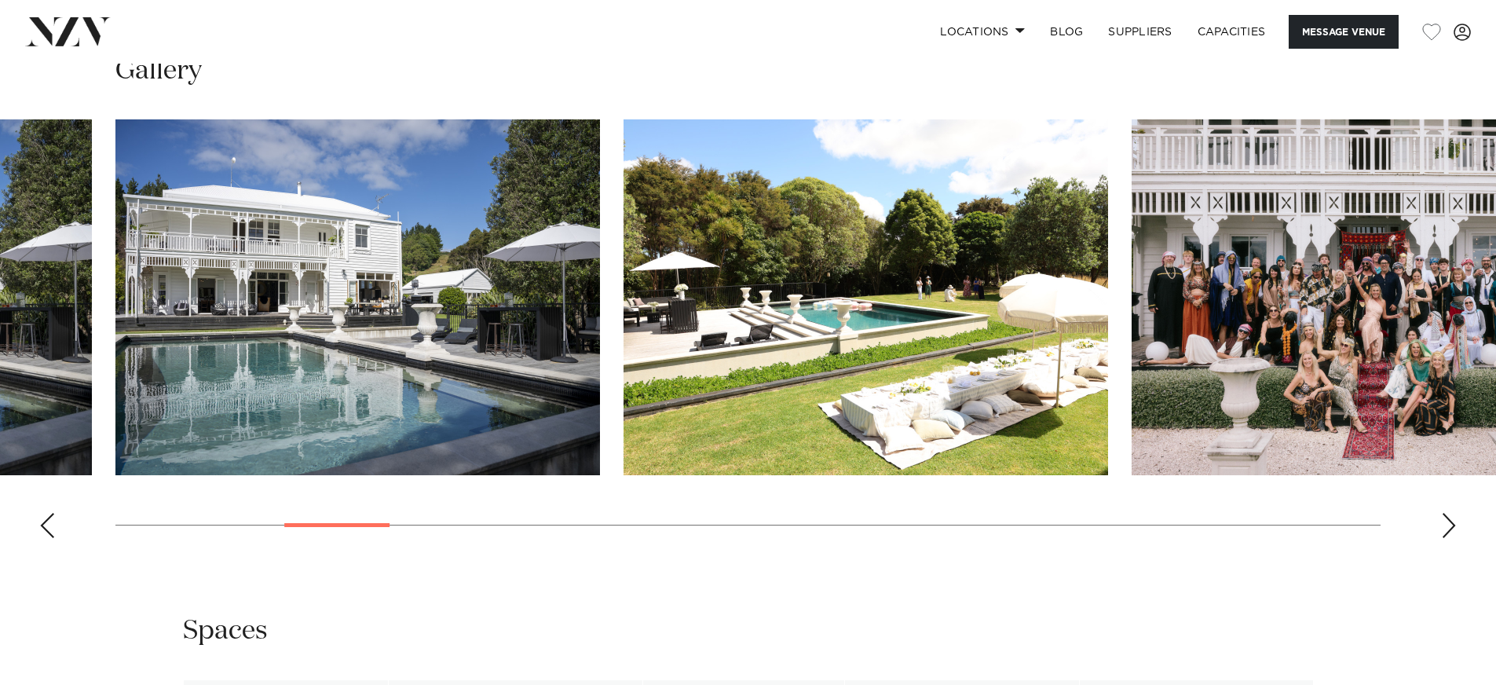
click at [1454, 525] on div "Next slide" at bounding box center [1449, 525] width 16 height 25
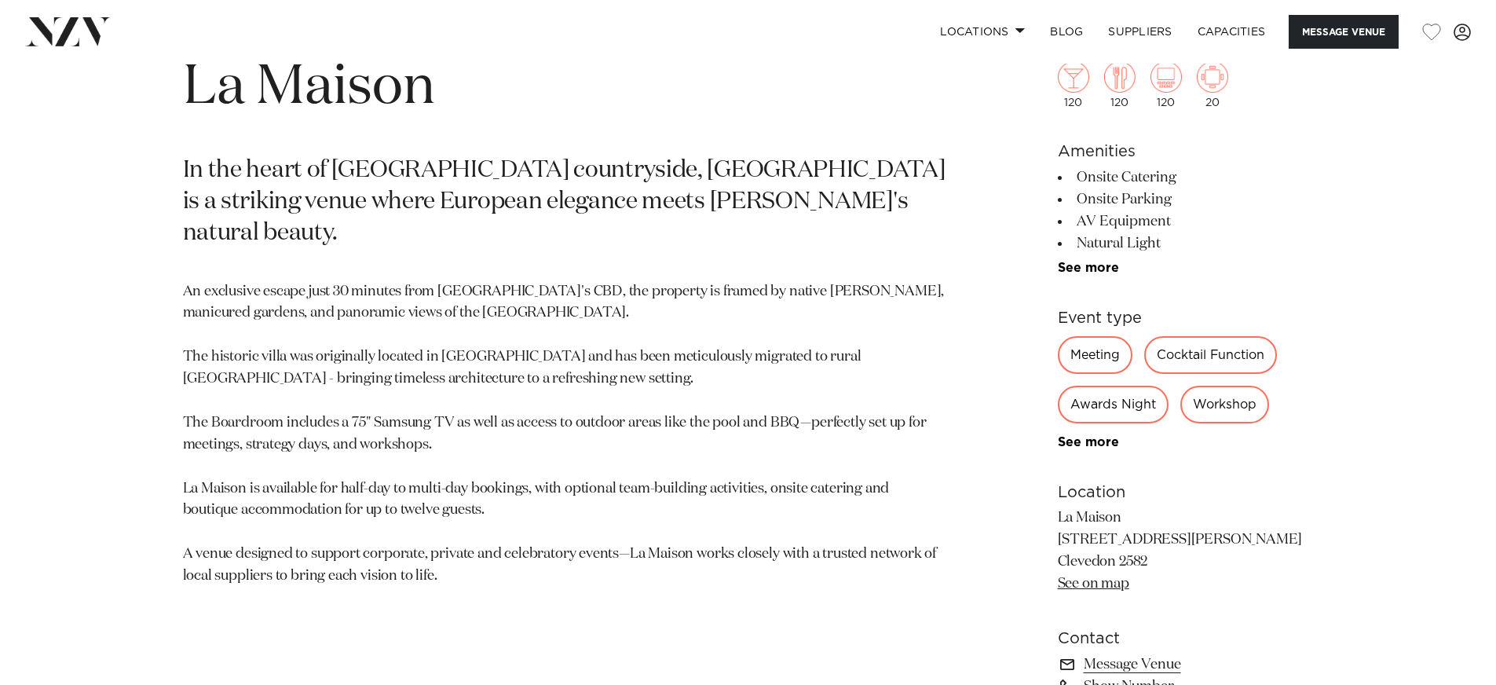
scroll to position [606, 0]
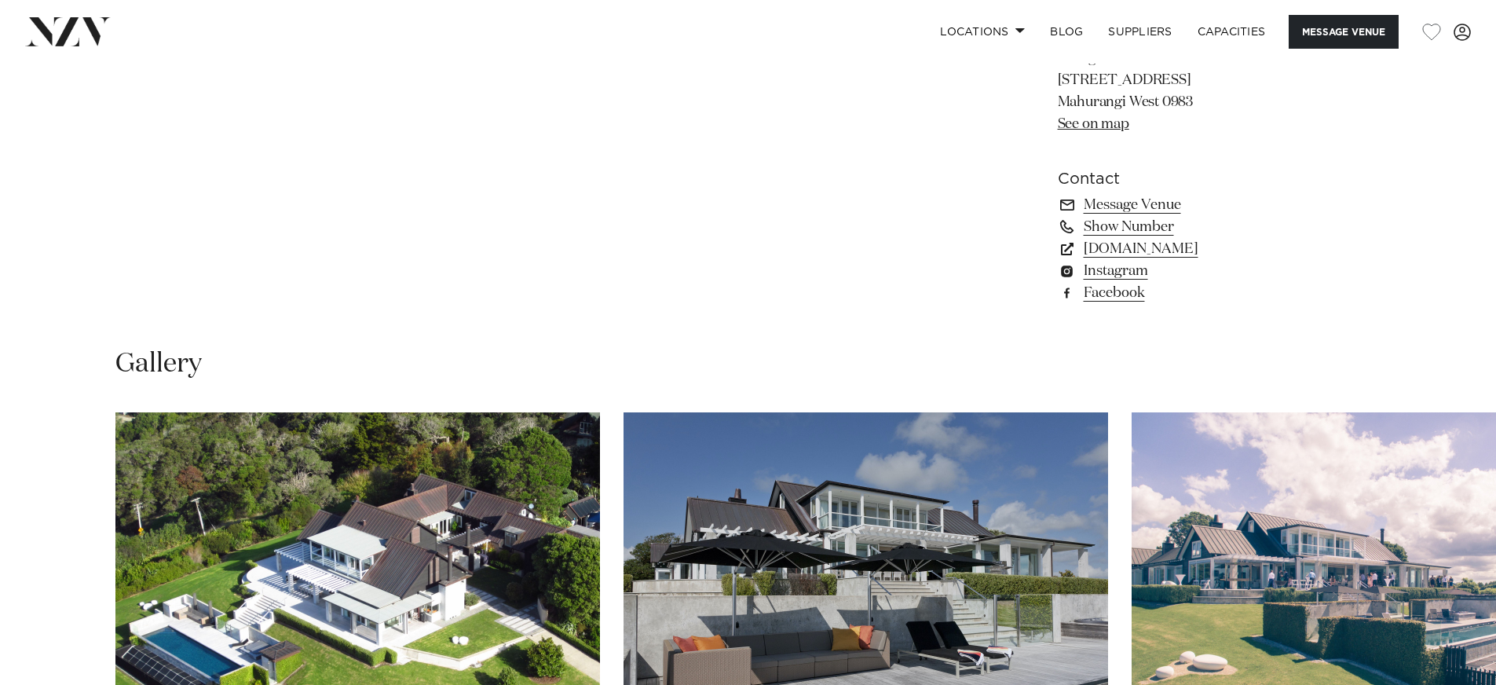
scroll to position [1547, 0]
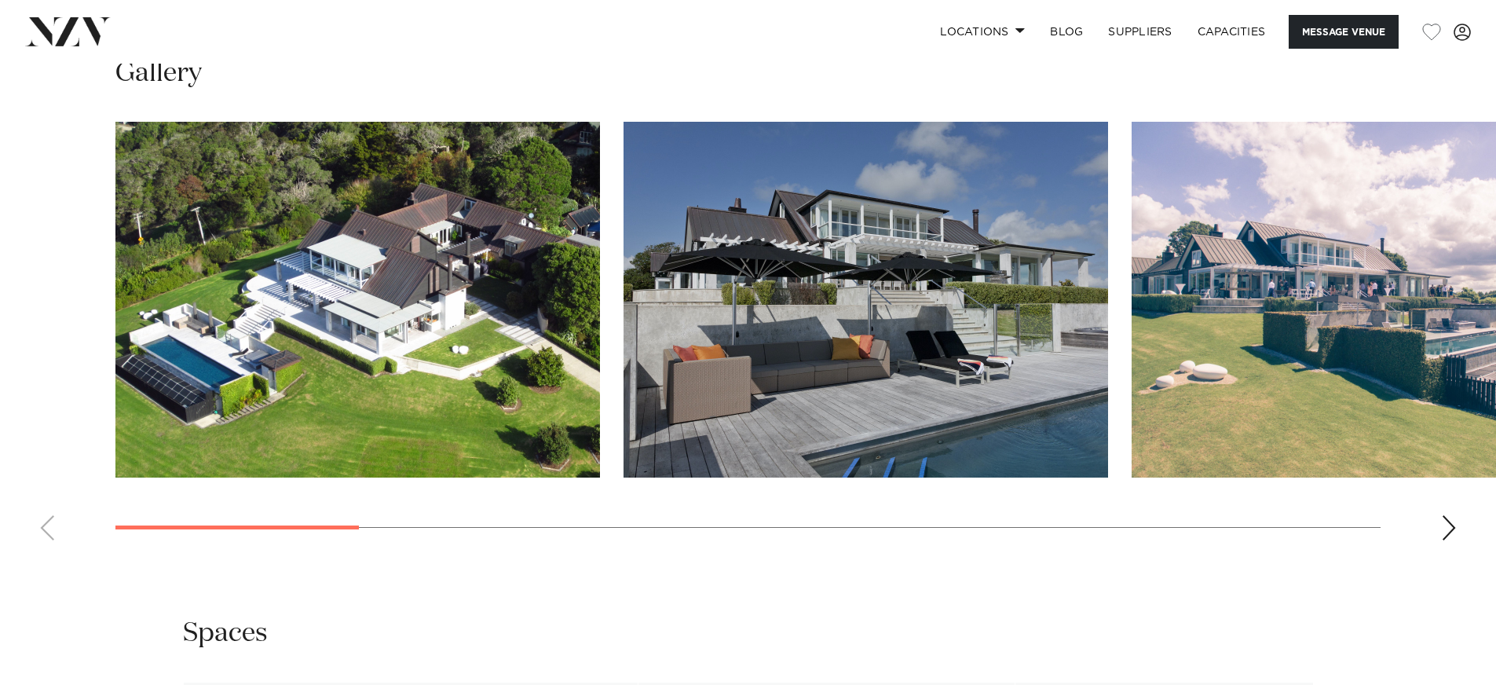
click at [1446, 534] on div "Next slide" at bounding box center [1449, 527] width 16 height 25
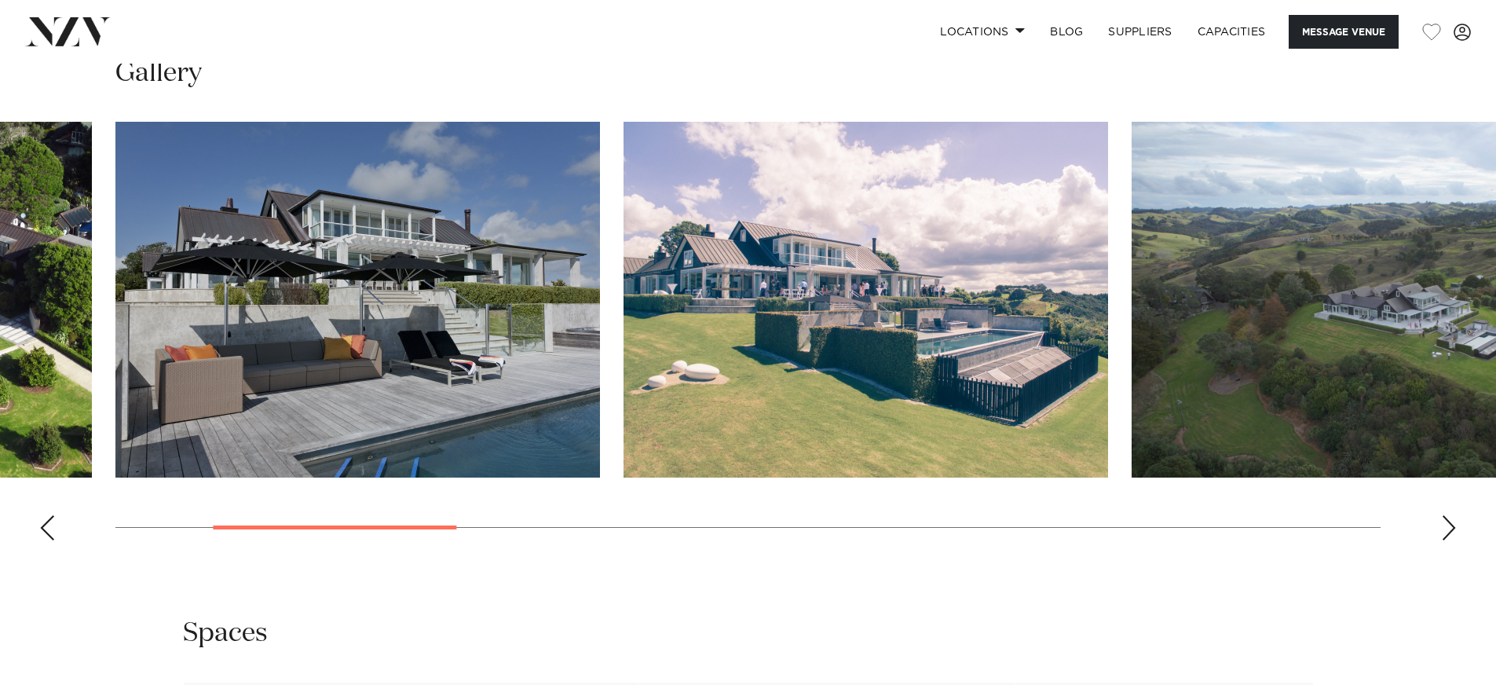
click at [1449, 531] on div "Next slide" at bounding box center [1449, 527] width 16 height 25
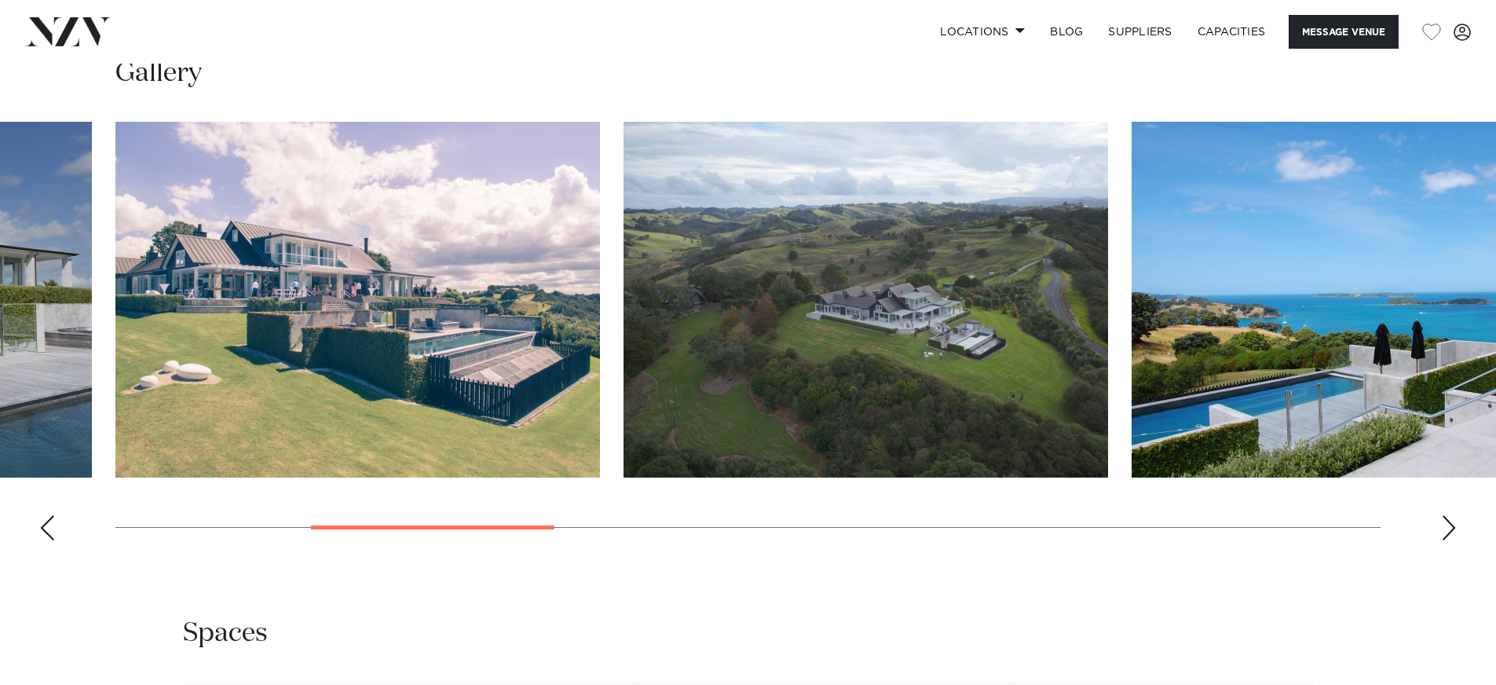
click at [1449, 531] on div "Next slide" at bounding box center [1449, 527] width 16 height 25
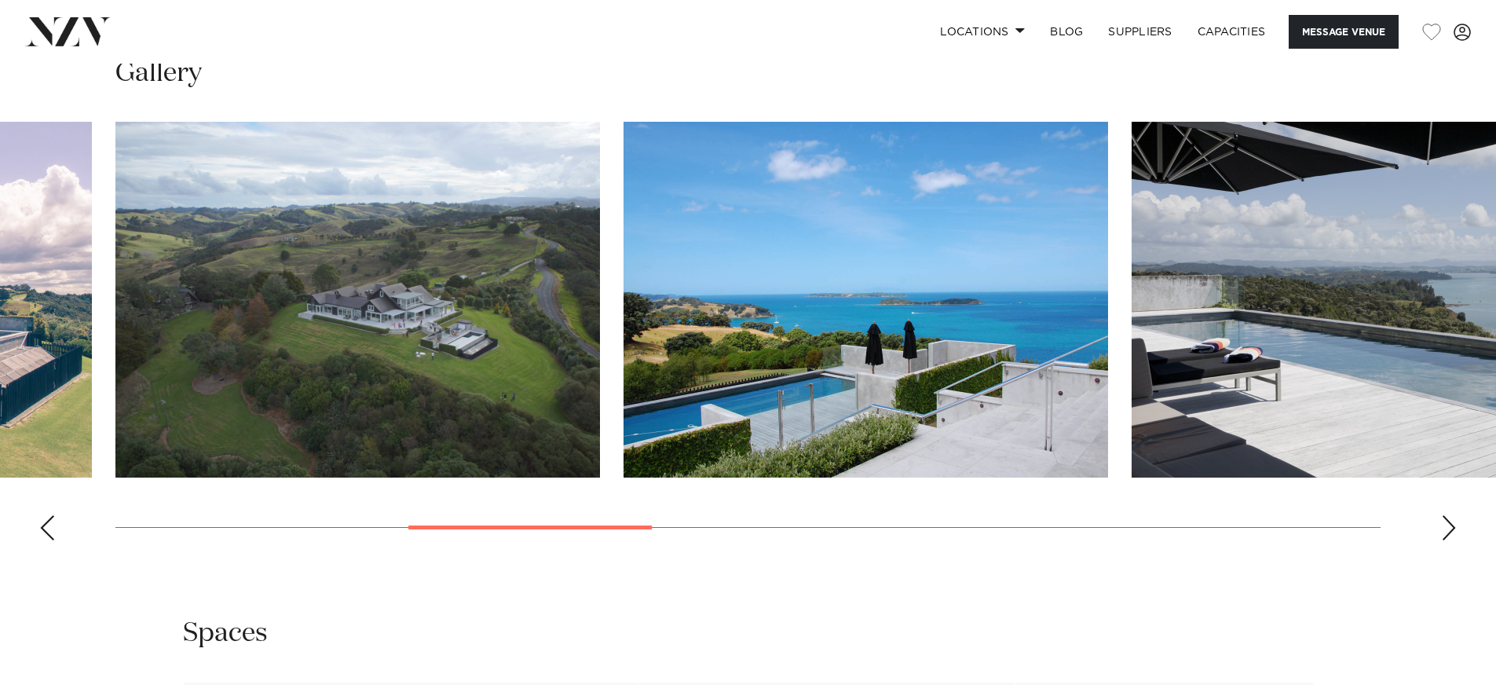
click at [1451, 528] on div "Next slide" at bounding box center [1449, 527] width 16 height 25
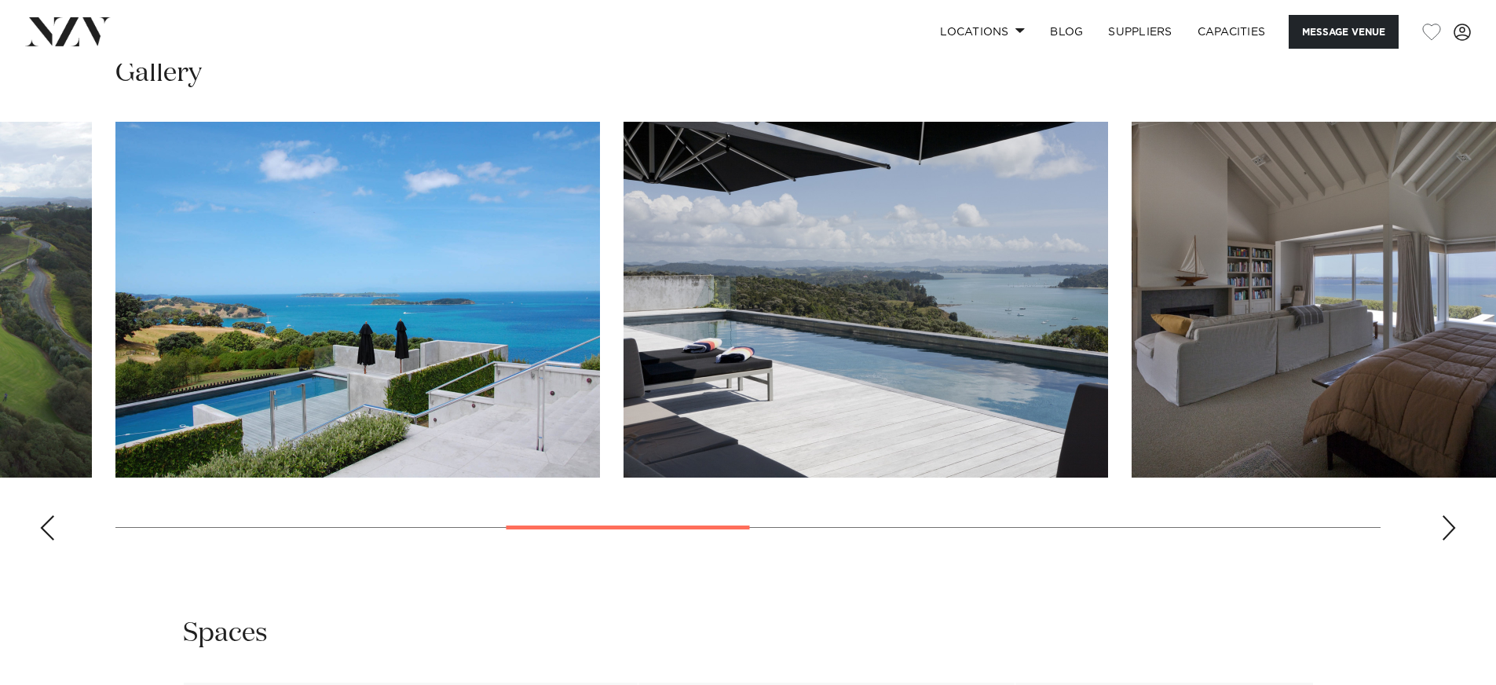
click at [1452, 528] on div "Next slide" at bounding box center [1449, 527] width 16 height 25
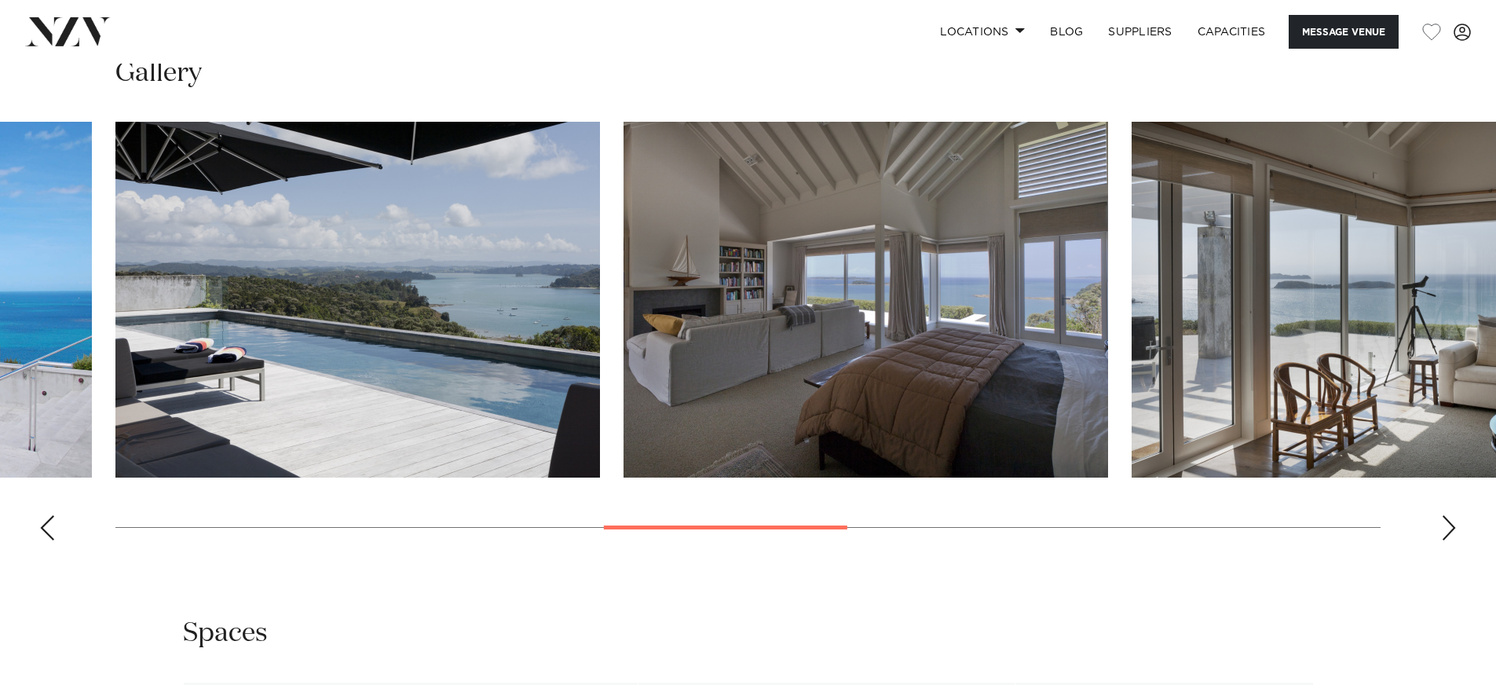
click at [1452, 528] on div "Next slide" at bounding box center [1449, 527] width 16 height 25
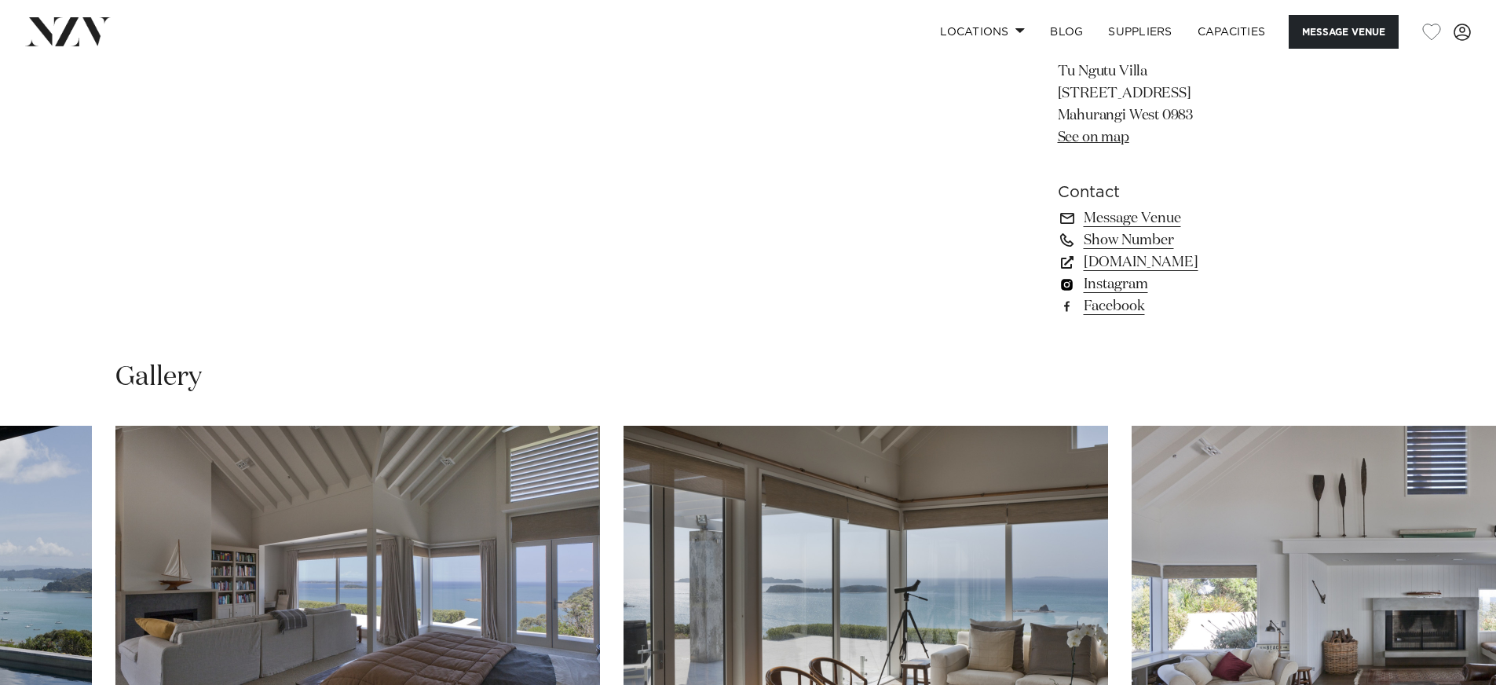
scroll to position [1240, 0]
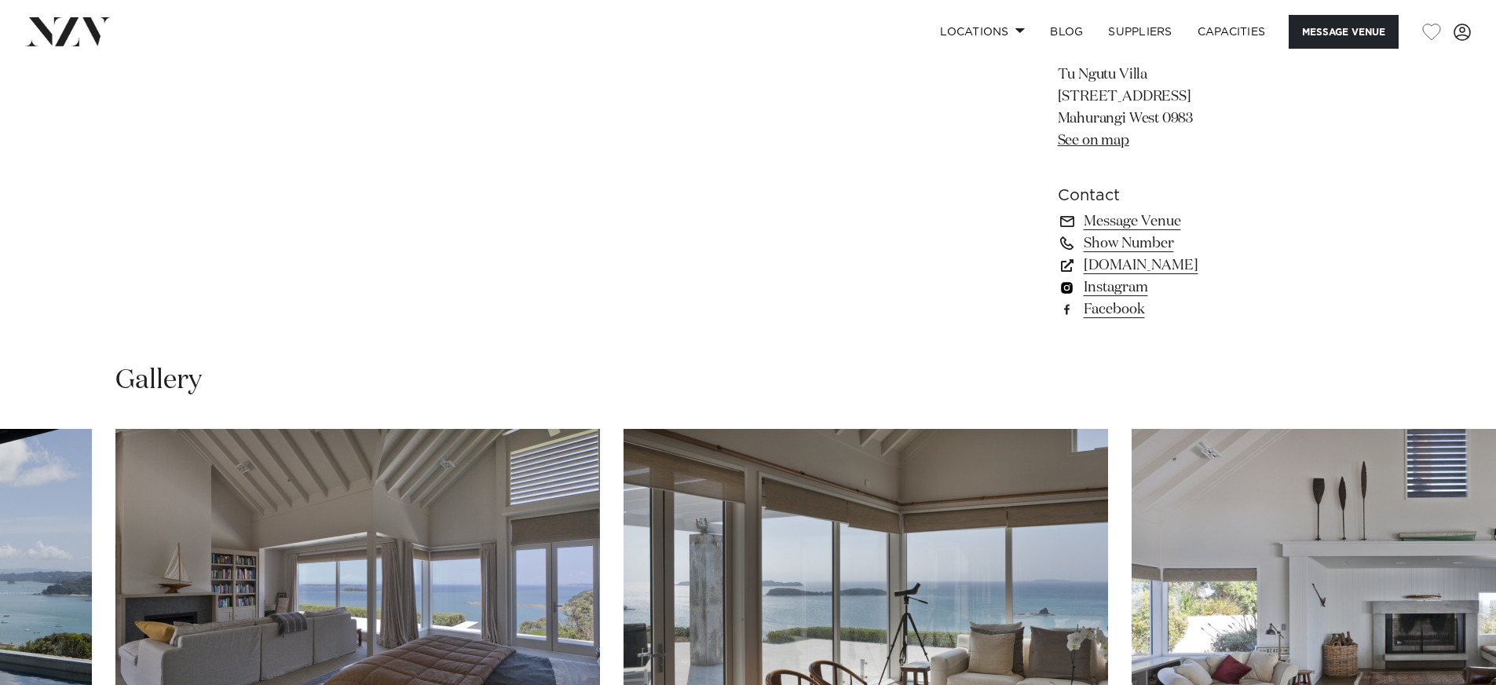
click at [1123, 294] on link "Instagram" at bounding box center [1186, 287] width 256 height 22
click at [1172, 270] on link "[DOMAIN_NAME]" at bounding box center [1186, 265] width 256 height 22
